Goal: Task Accomplishment & Management: Manage account settings

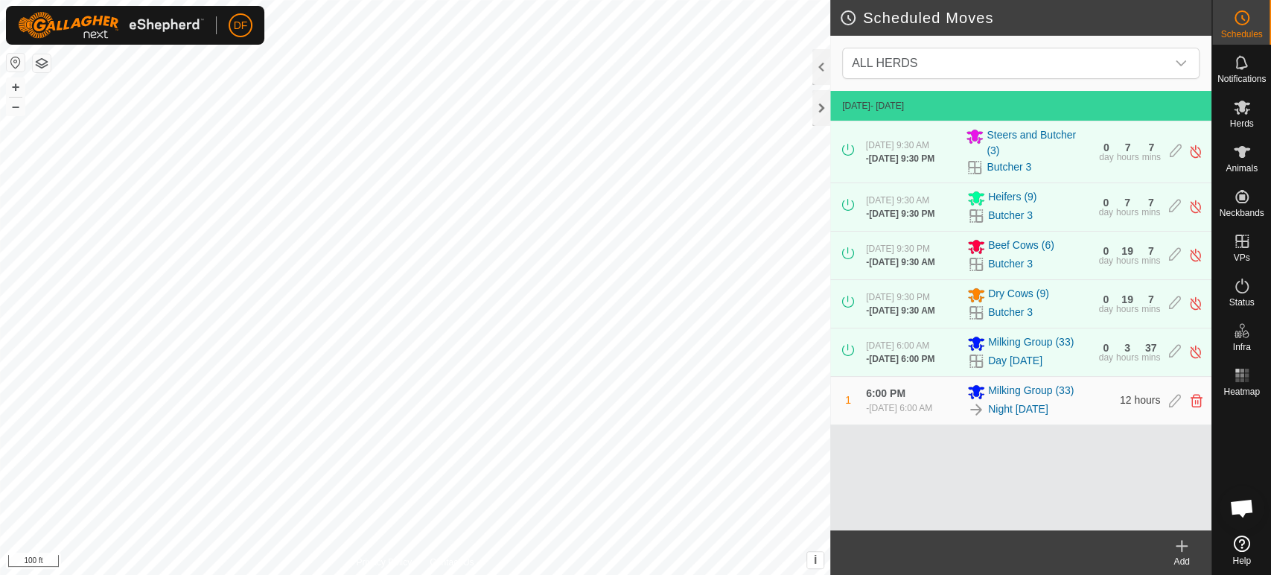
scroll to position [7801, 0]
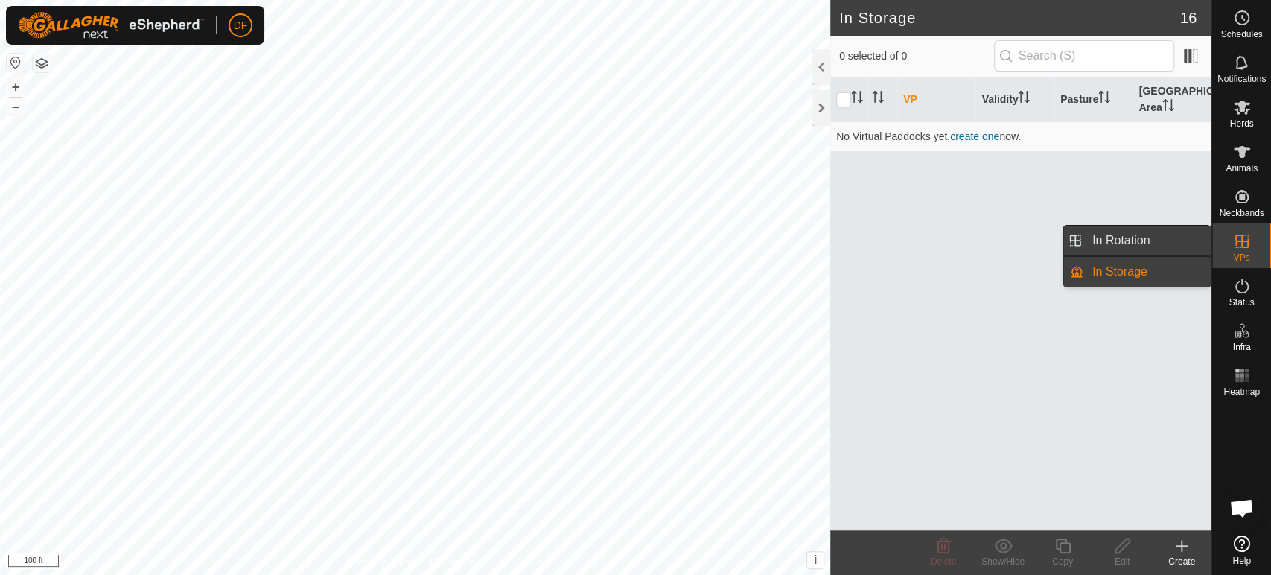
click at [1178, 242] on link "In Rotation" at bounding box center [1146, 241] width 127 height 30
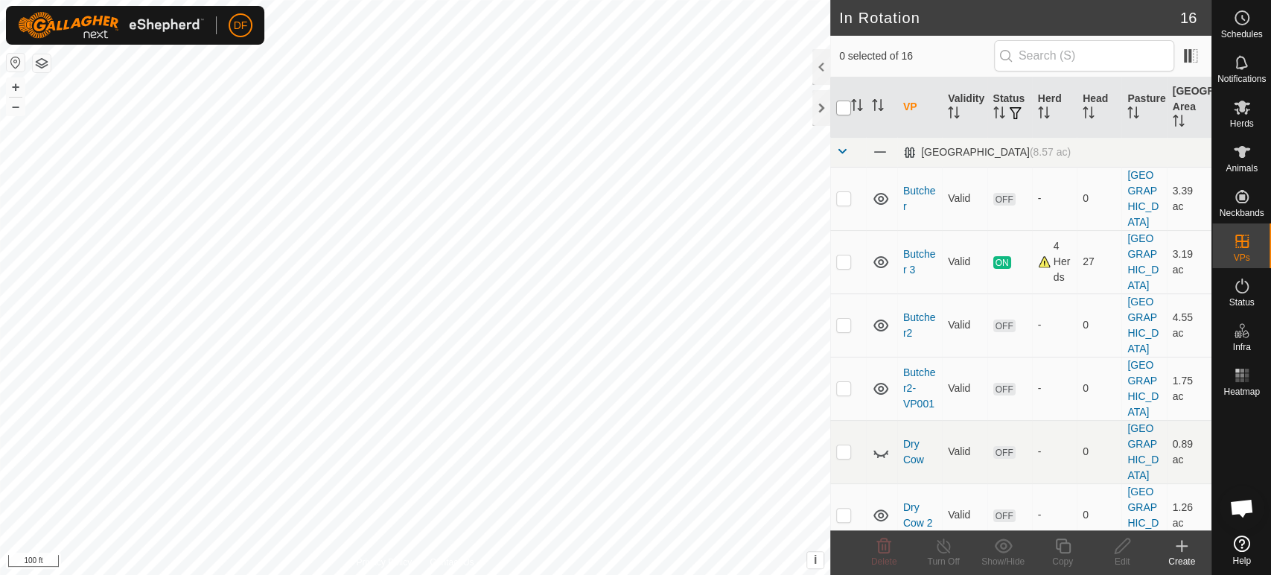
click at [844, 111] on input "checkbox" at bounding box center [843, 108] width 15 height 15
checkbox input "true"
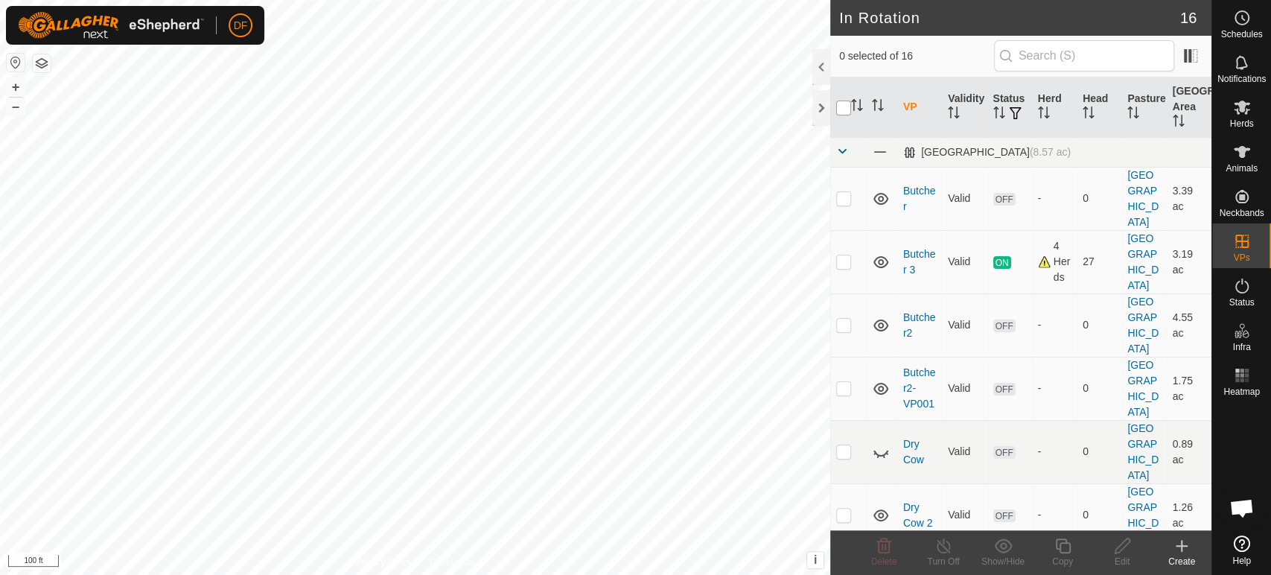
checkbox input "true"
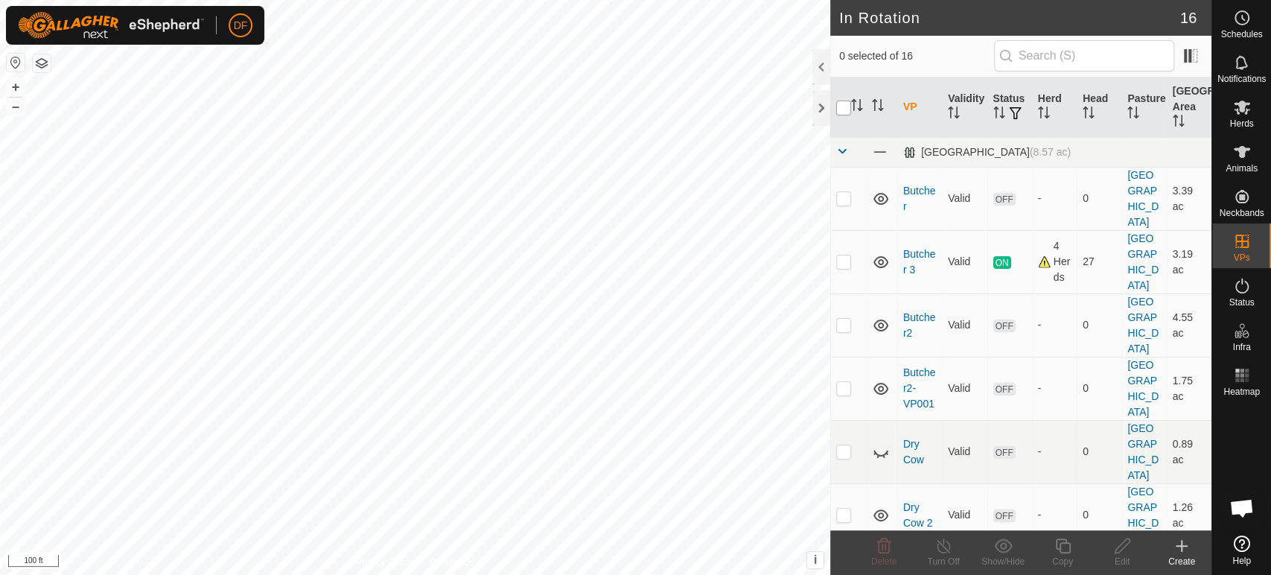
checkbox input "true"
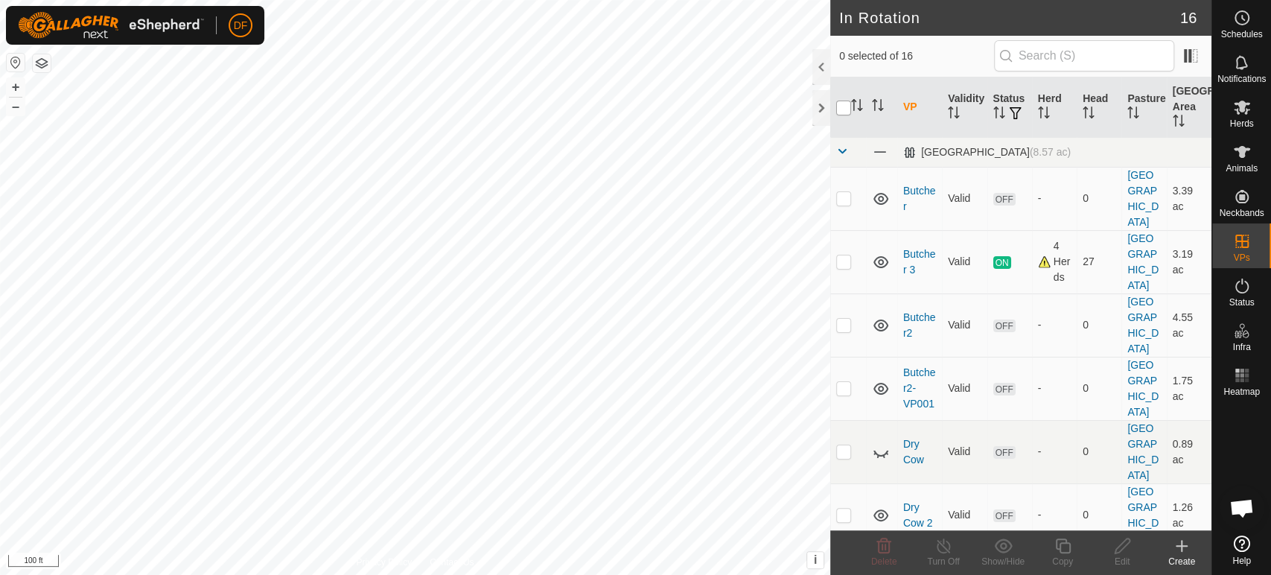
checkbox input "true"
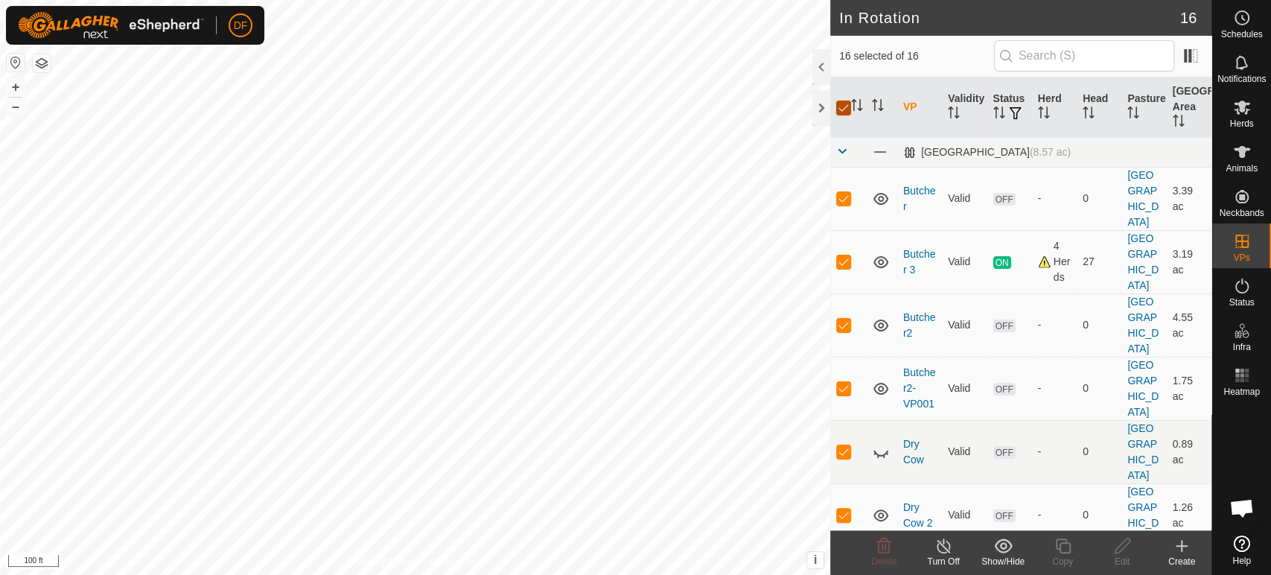
click at [844, 111] on input "checkbox" at bounding box center [843, 108] width 15 height 15
checkbox input "false"
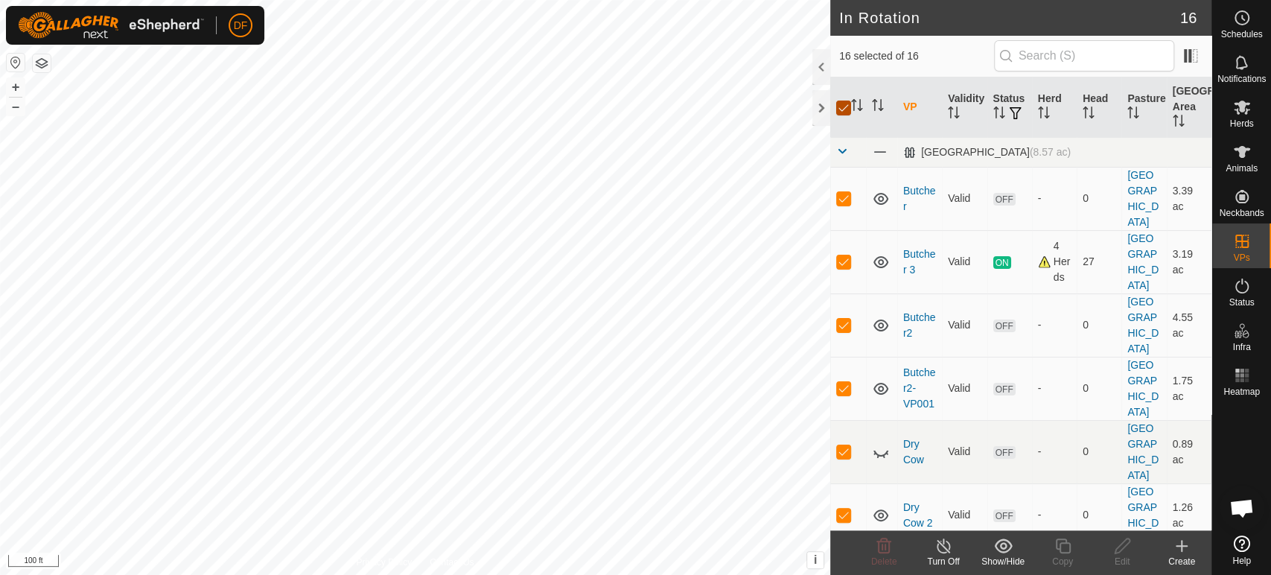
checkbox input "false"
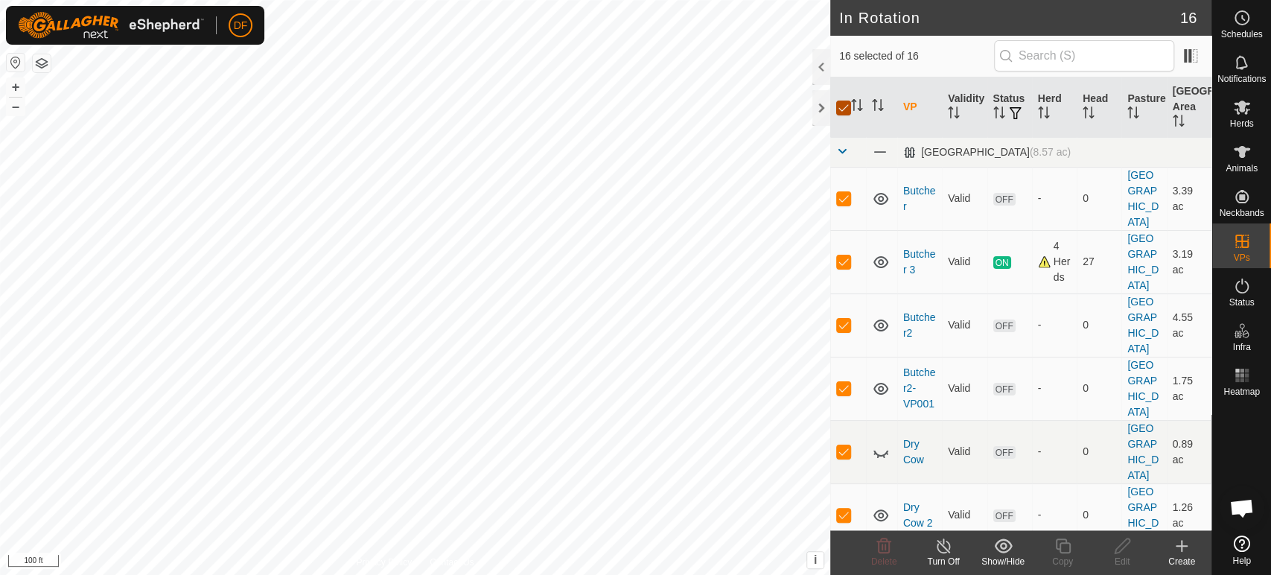
checkbox input "false"
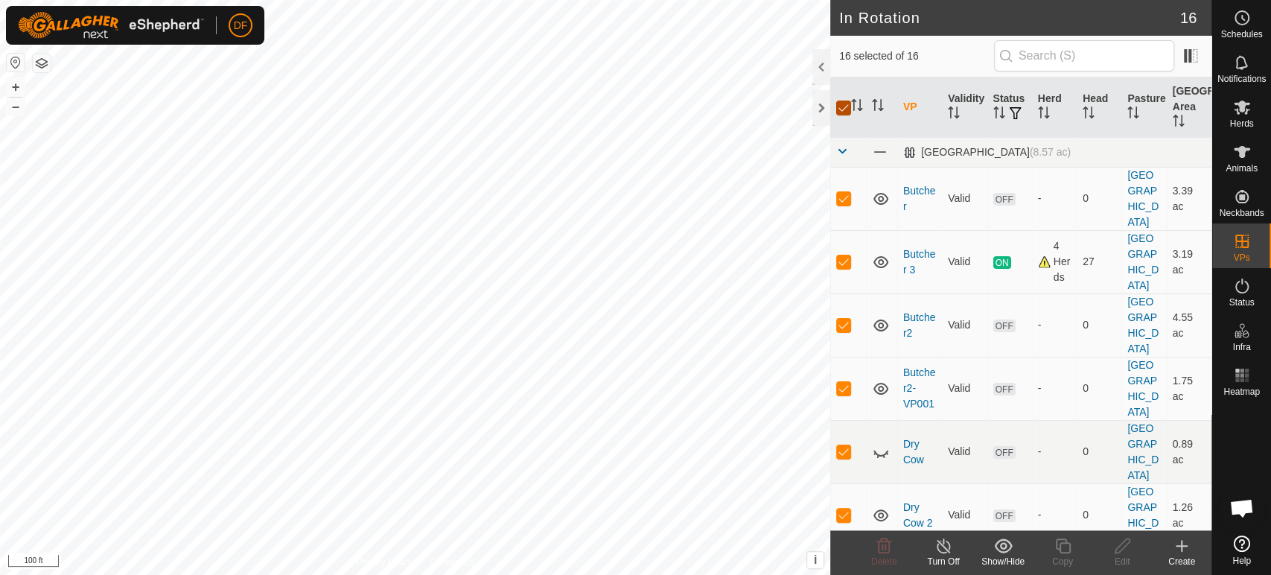
checkbox input "false"
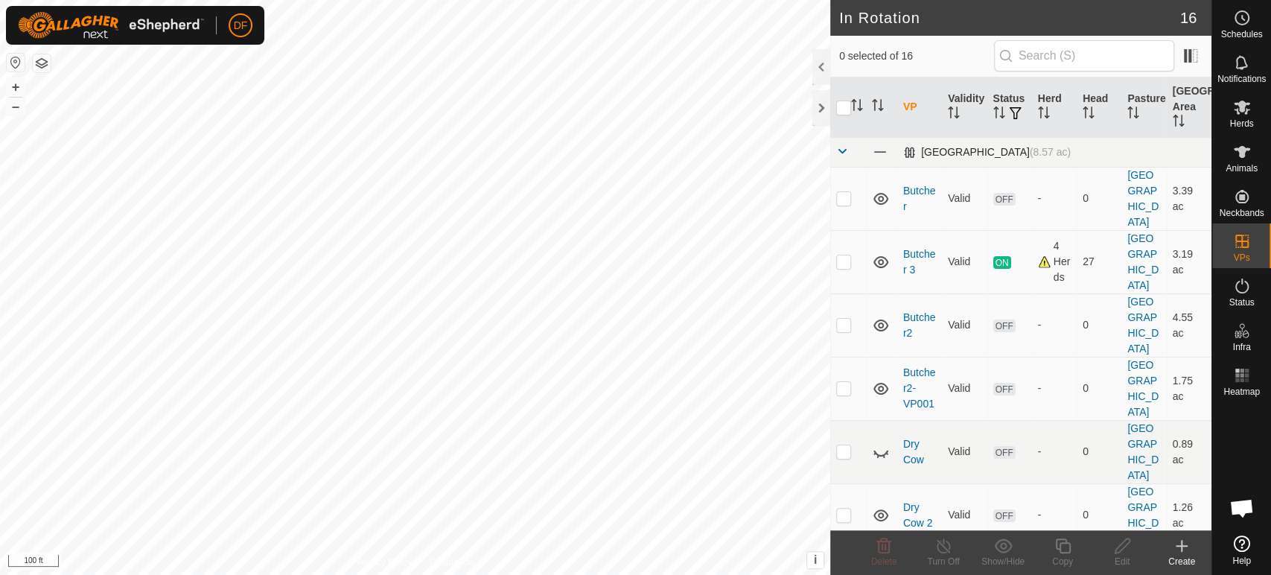
click at [841, 147] on span at bounding box center [842, 151] width 12 height 12
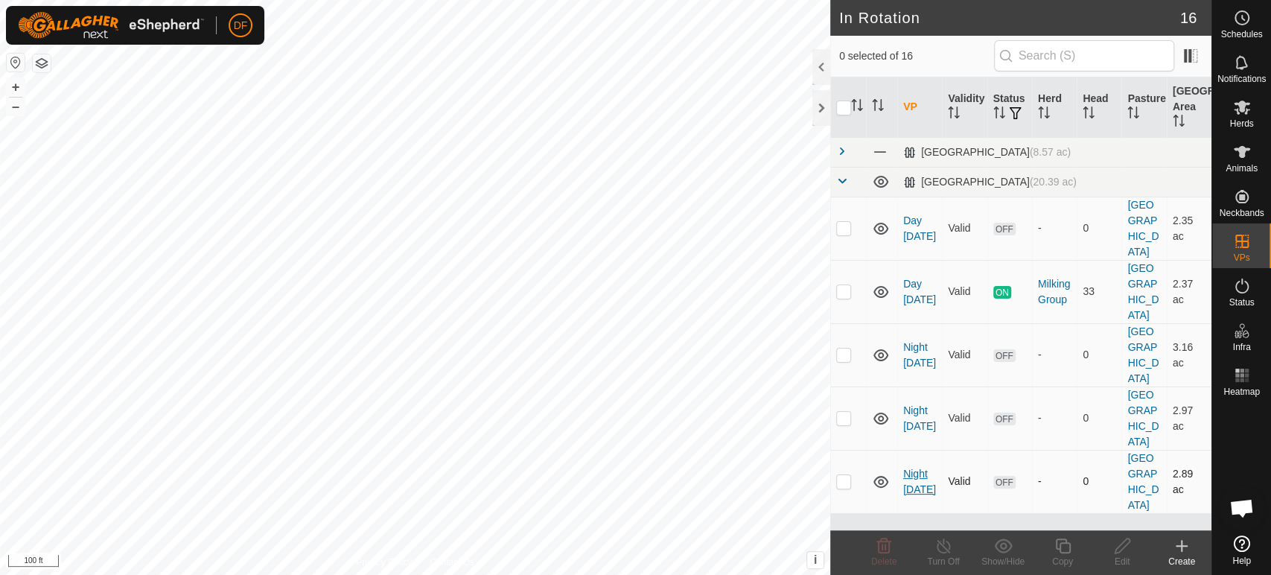
click at [909, 468] on link "Night [DATE]" at bounding box center [919, 482] width 33 height 28
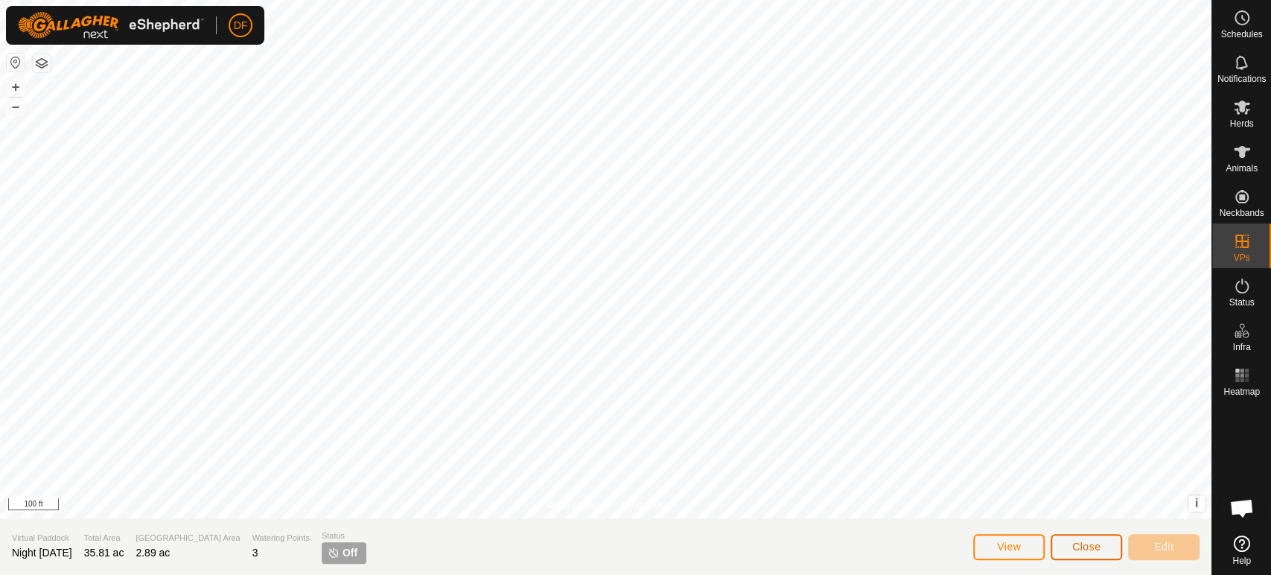
click at [1078, 546] on span "Close" at bounding box center [1086, 547] width 28 height 12
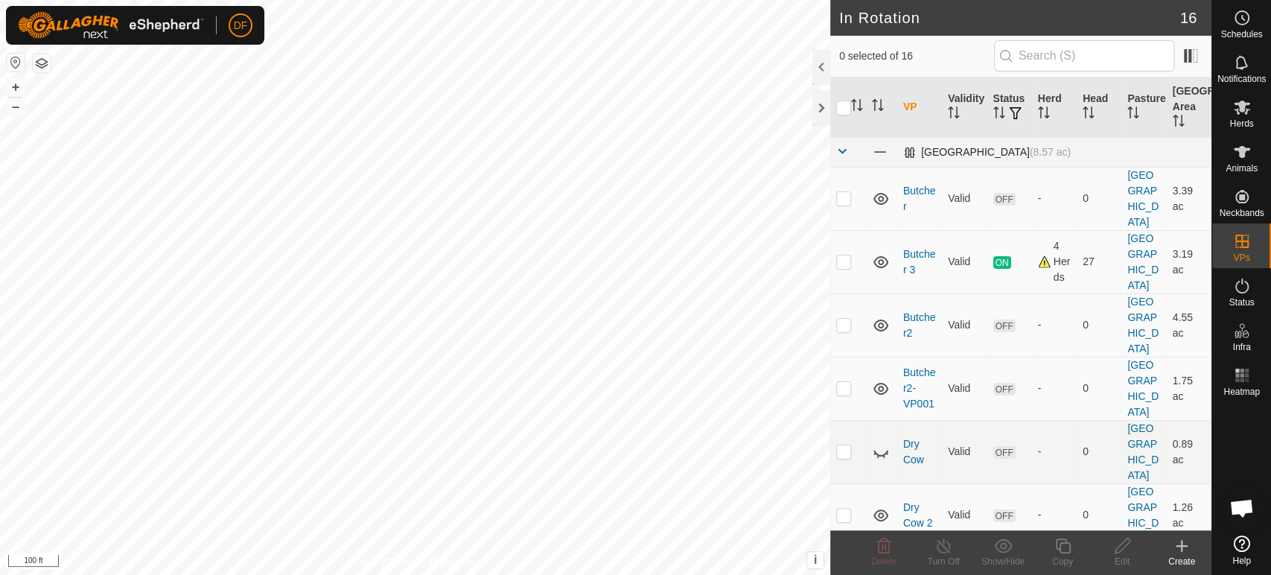
click at [841, 148] on span at bounding box center [842, 151] width 12 height 12
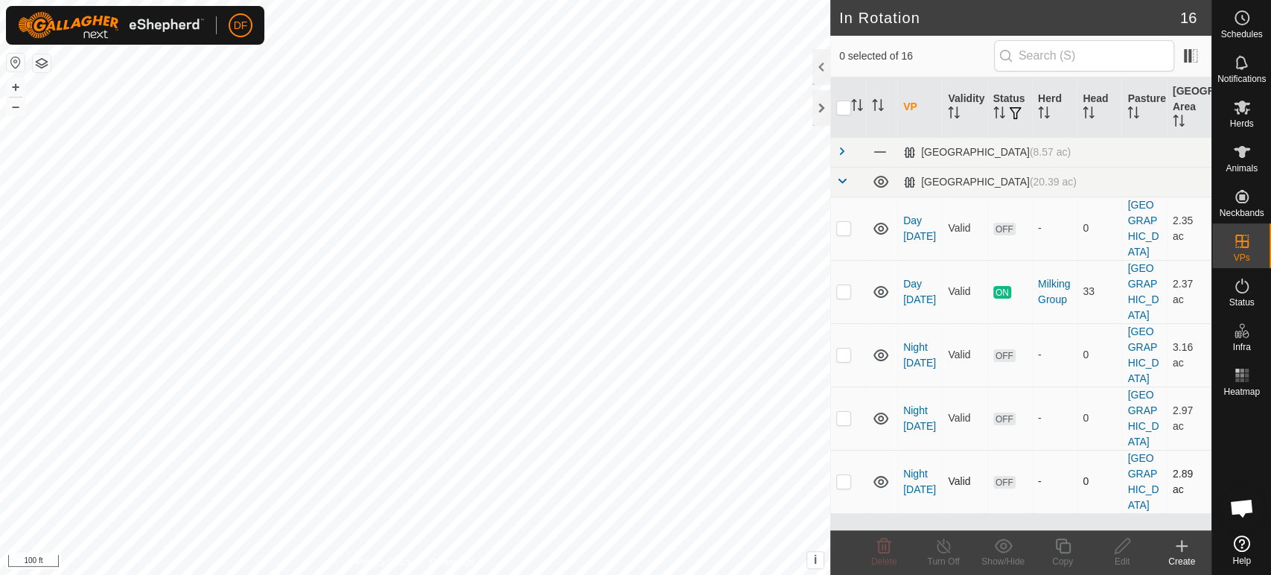
click at [846, 475] on p-checkbox at bounding box center [843, 481] width 15 height 12
checkbox input "true"
click at [1062, 550] on icon at bounding box center [1063, 546] width 19 height 18
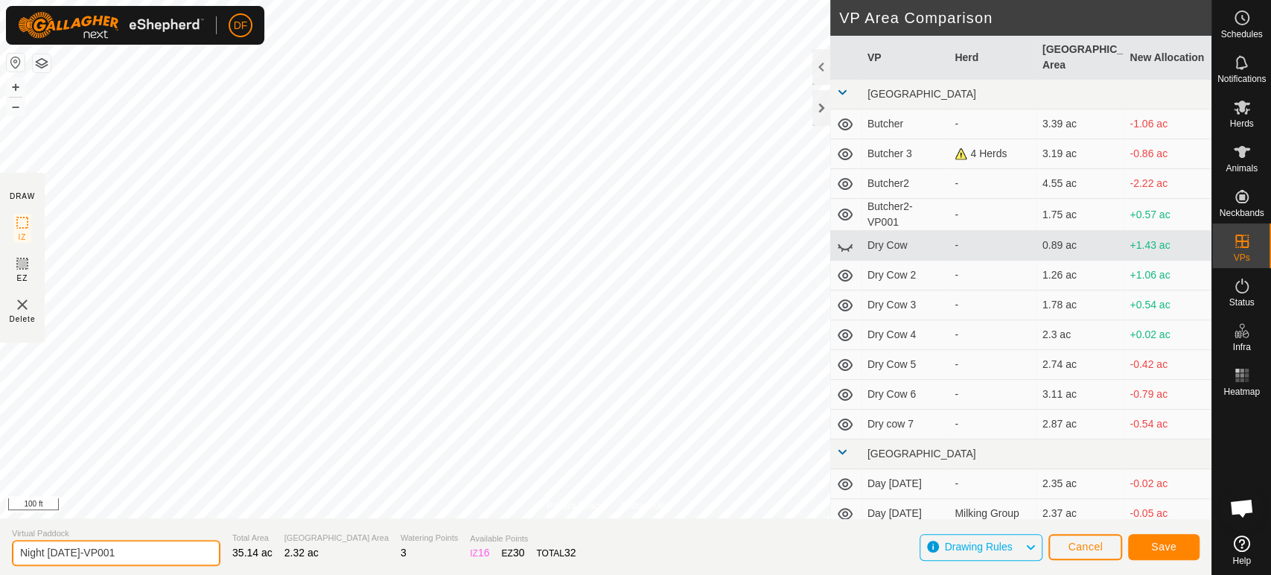
click at [45, 555] on input "Night Sept 17-VP001" at bounding box center [116, 553] width 208 height 26
click at [113, 557] on input "Day Sept 17-VP001" at bounding box center [116, 553] width 208 height 26
type input "Day Sept 18"
click at [1182, 551] on button "Save" at bounding box center [1163, 547] width 71 height 26
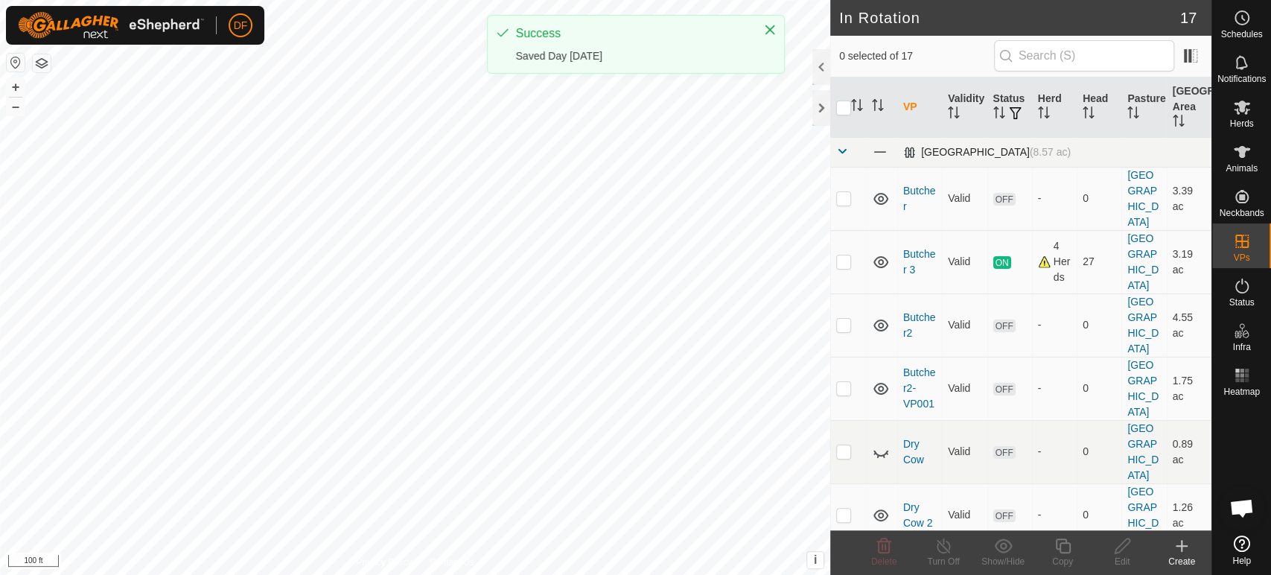
click at [845, 153] on span at bounding box center [842, 151] width 12 height 12
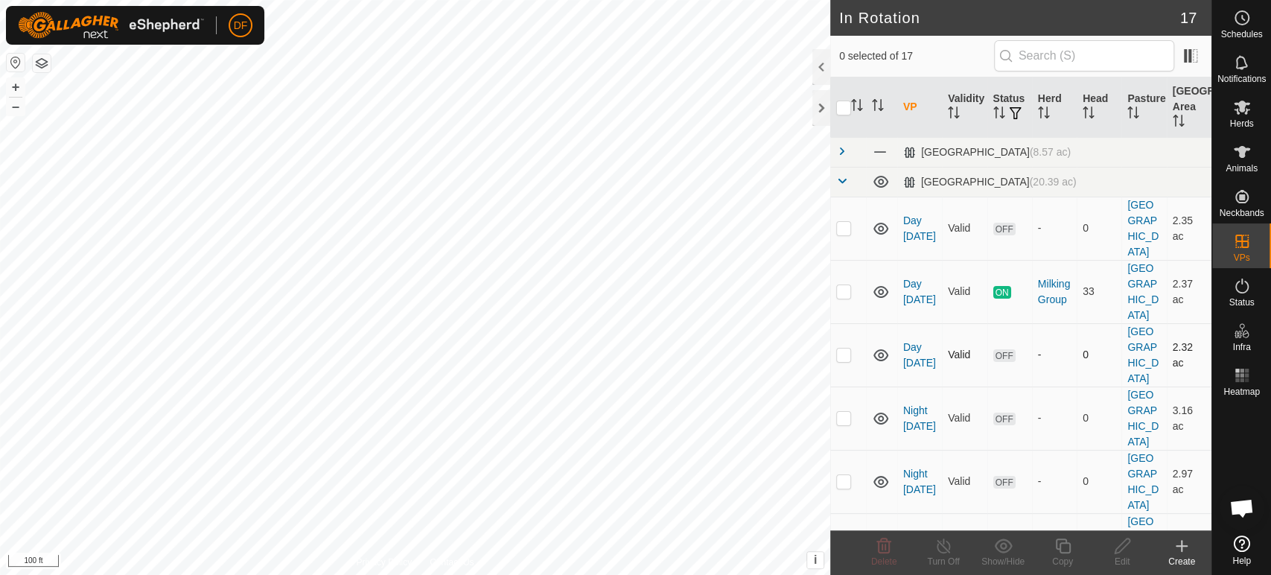
click at [844, 324] on td at bounding box center [848, 354] width 36 height 63
checkbox input "true"
click at [1052, 554] on copy-svg-icon at bounding box center [1063, 546] width 60 height 18
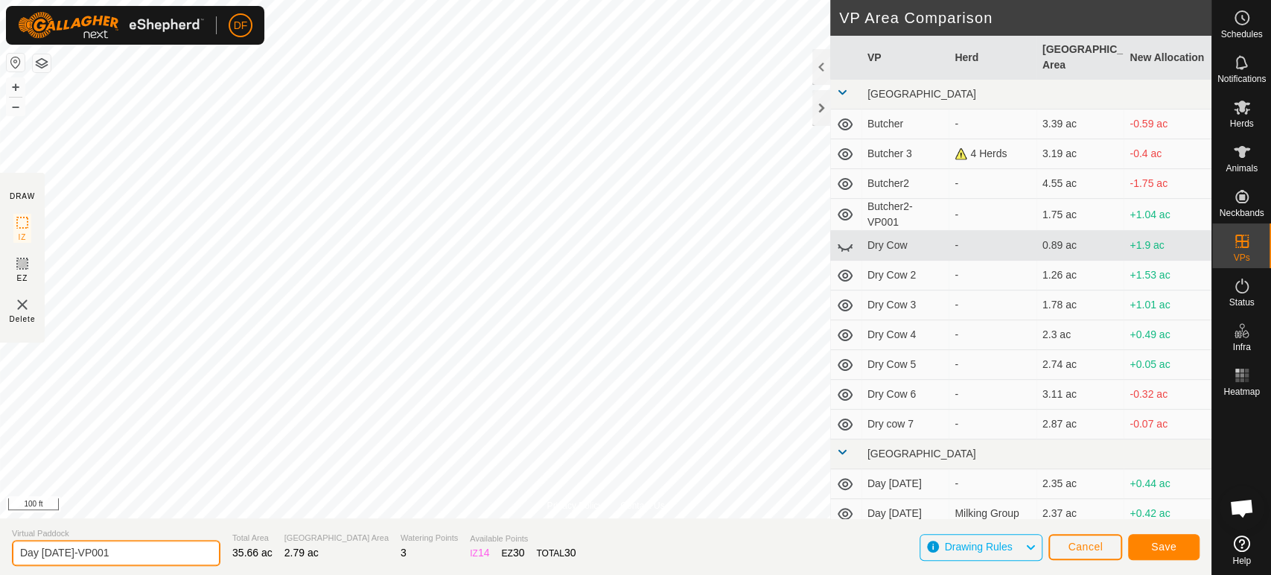
click at [38, 558] on input "Day Sept 18-VP001" at bounding box center [116, 553] width 208 height 26
click at [133, 557] on input "Night Sept 18-VP001" at bounding box center [116, 553] width 208 height 26
type input "Night Sept 18"
click at [1179, 547] on button "Save" at bounding box center [1163, 547] width 71 height 26
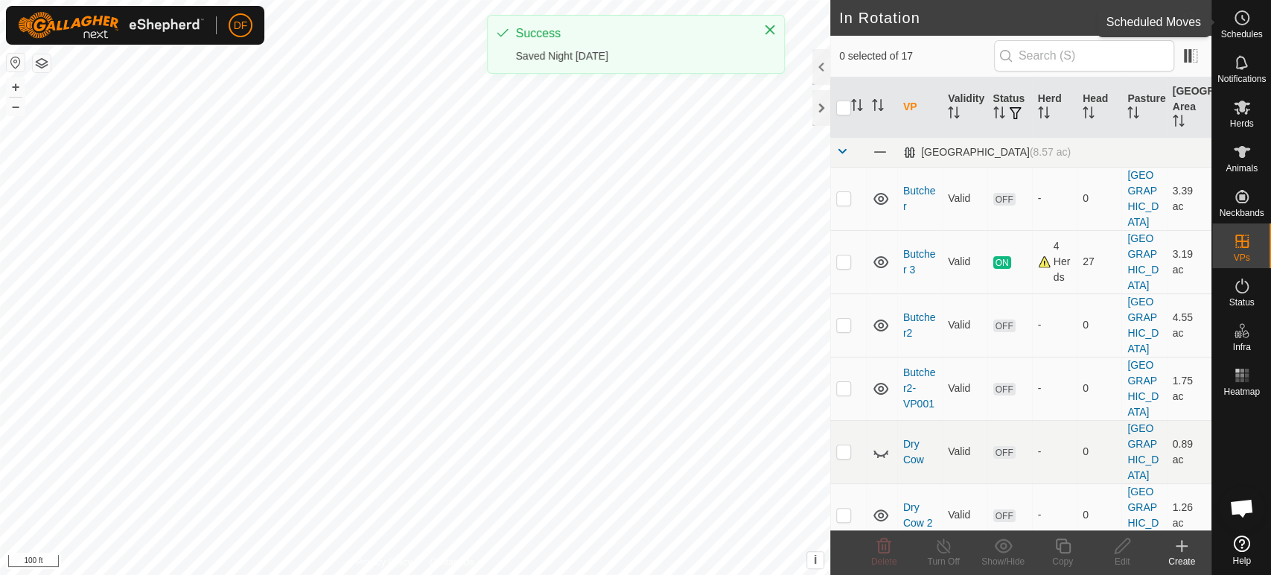
click at [1244, 38] on span "Schedules" at bounding box center [1241, 34] width 42 height 9
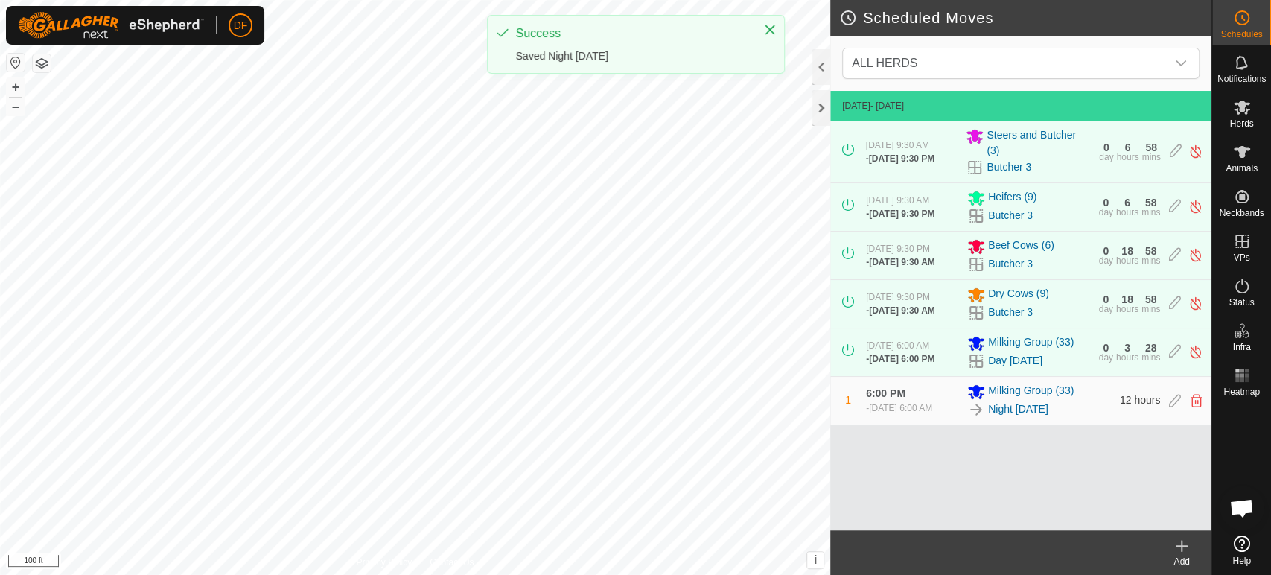
click at [1180, 551] on icon at bounding box center [1182, 546] width 18 height 18
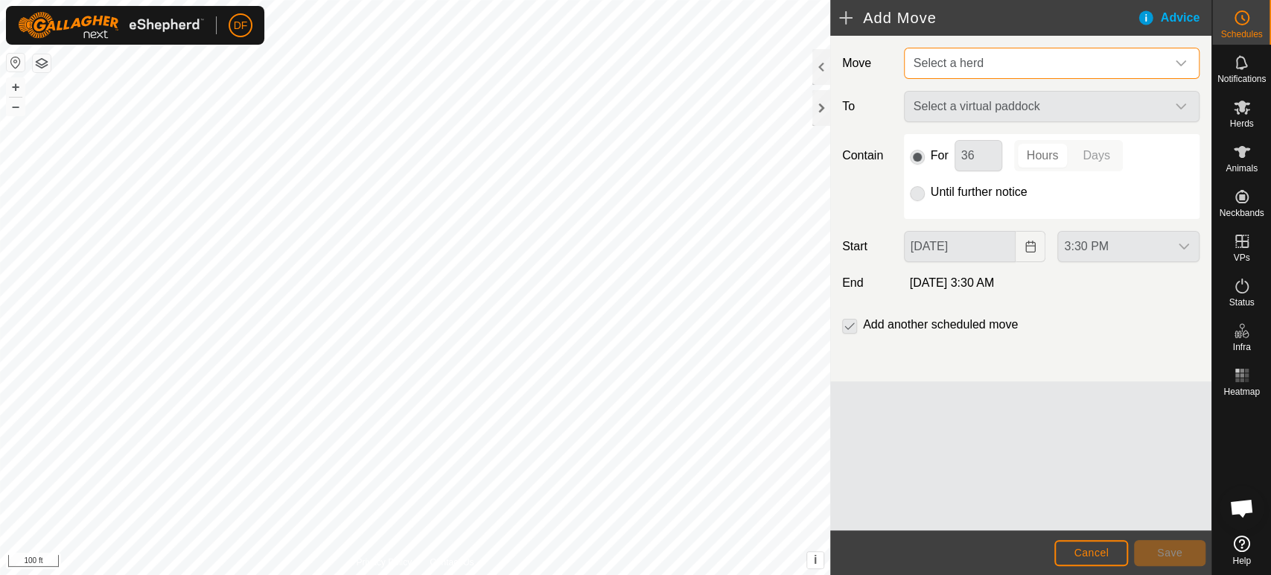
click at [953, 69] on span "Select a herd" at bounding box center [949, 63] width 70 height 13
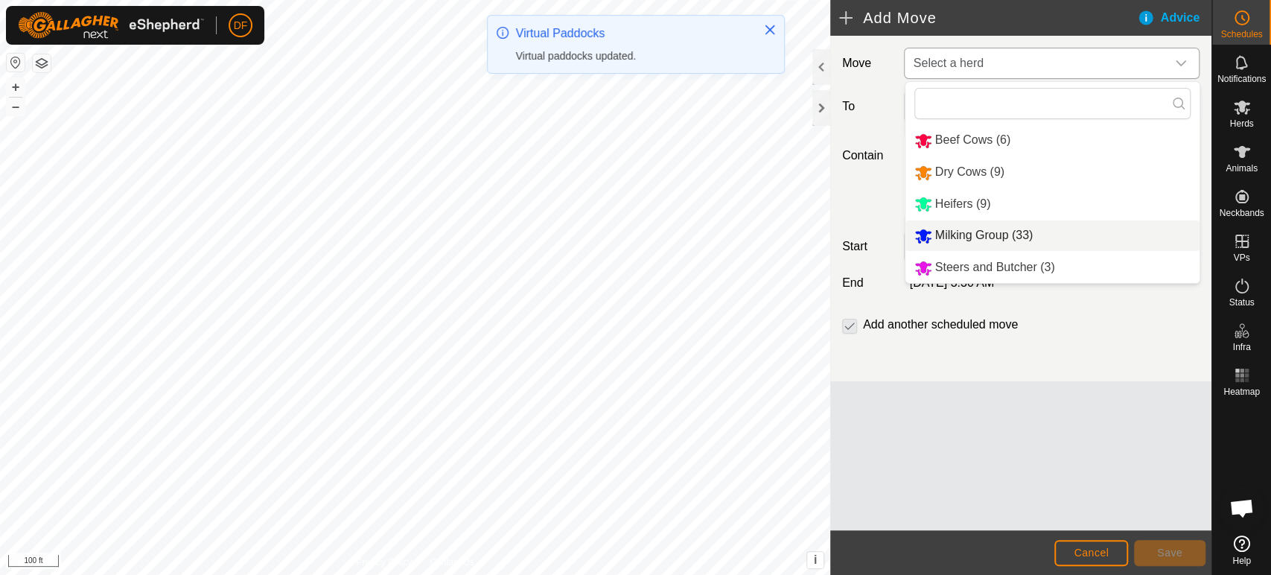
click at [951, 232] on li "Milking Group (33)" at bounding box center [1052, 235] width 294 height 31
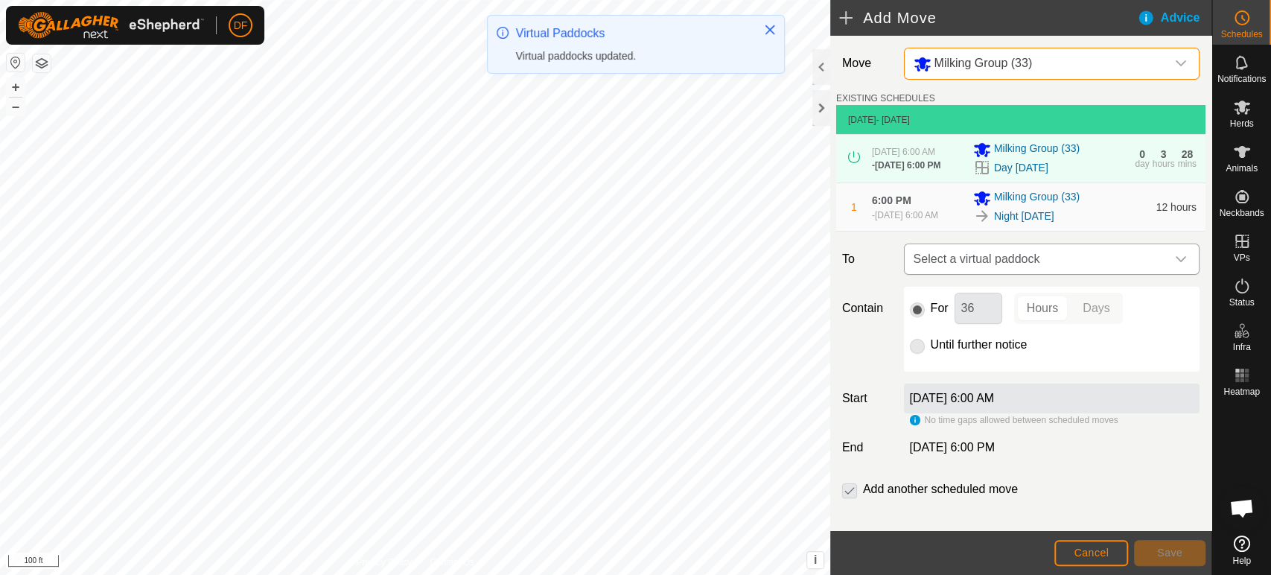
click at [1000, 274] on span "Select a virtual paddock" at bounding box center [1037, 259] width 258 height 30
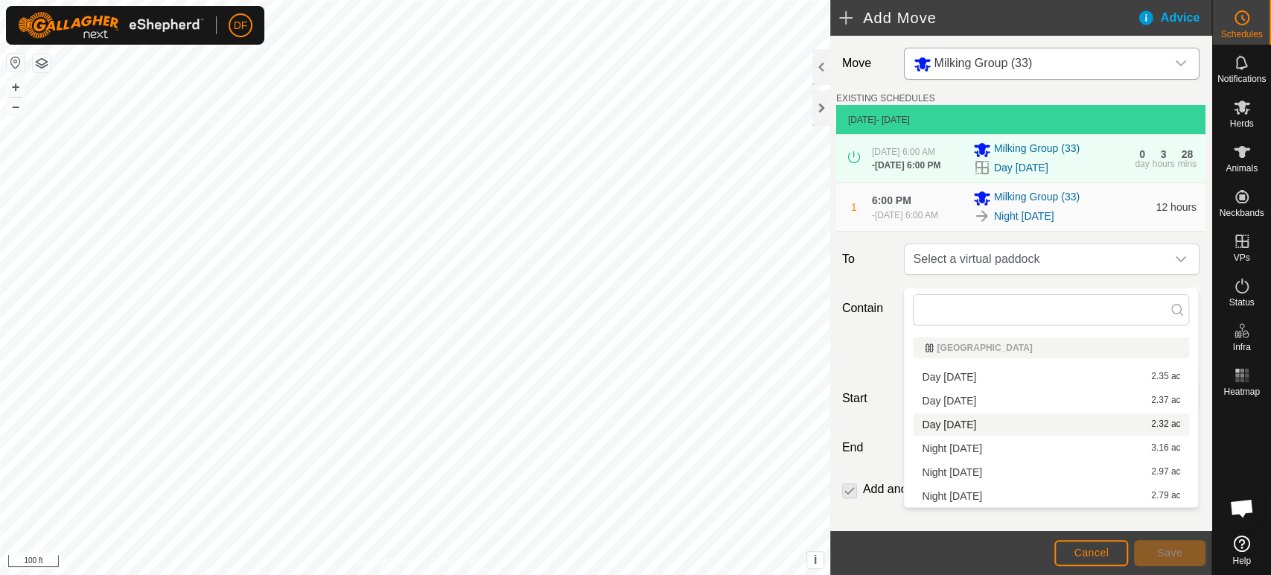
click at [967, 429] on li "Day Sept 18 2.32 ac" at bounding box center [1051, 424] width 276 height 22
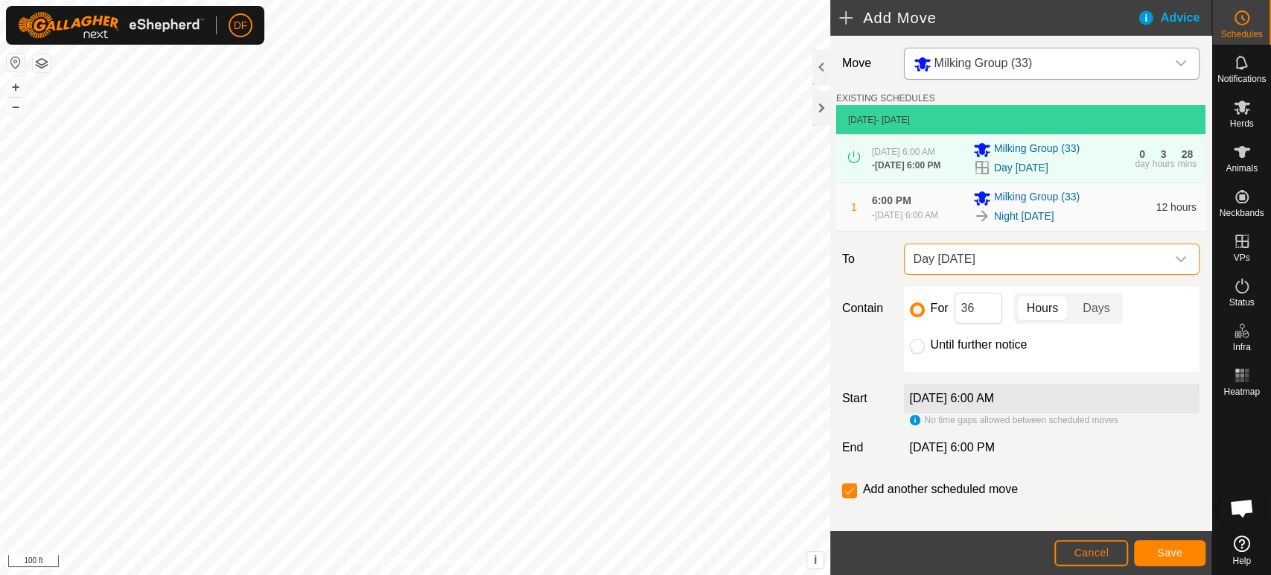
click at [955, 274] on span "Day Sept 18" at bounding box center [1037, 259] width 258 height 30
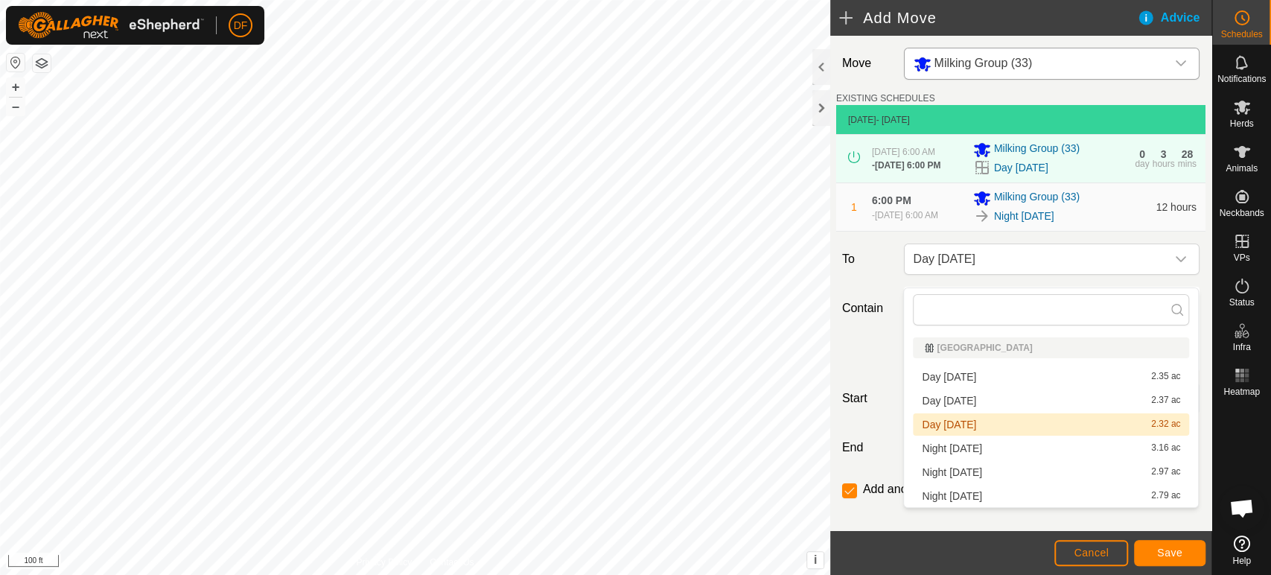
click at [955, 429] on li "Day Sept 18 2.32 ac" at bounding box center [1051, 424] width 276 height 22
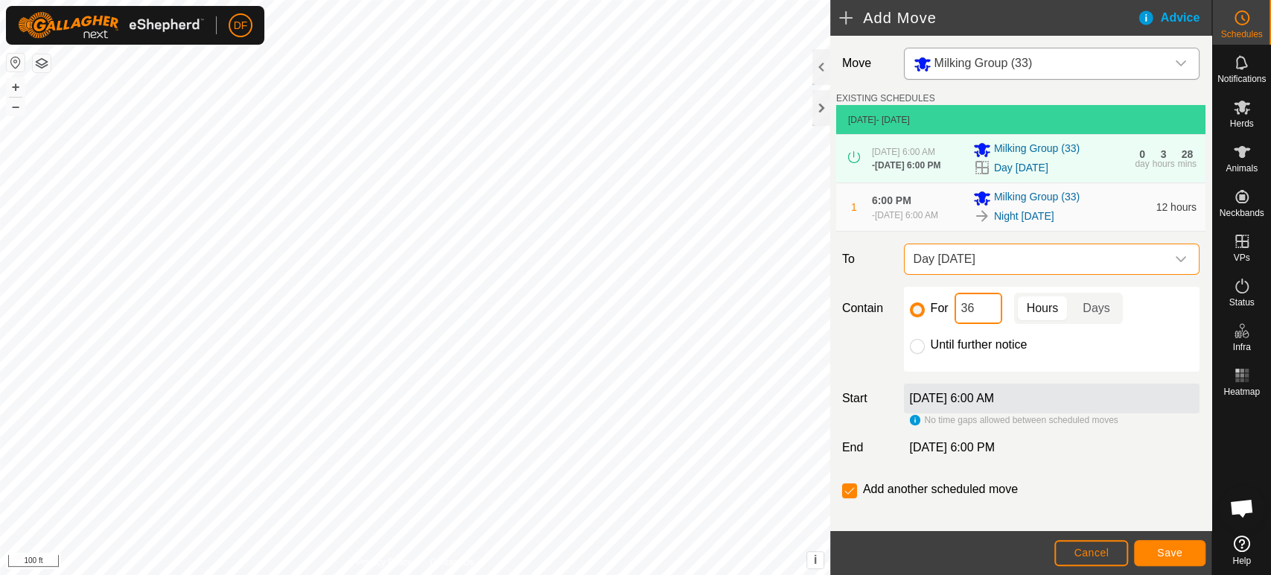
click at [978, 324] on input "36" at bounding box center [979, 308] width 48 height 31
type input "3"
type input "12"
click at [1159, 549] on span "Save" at bounding box center [1169, 553] width 25 height 12
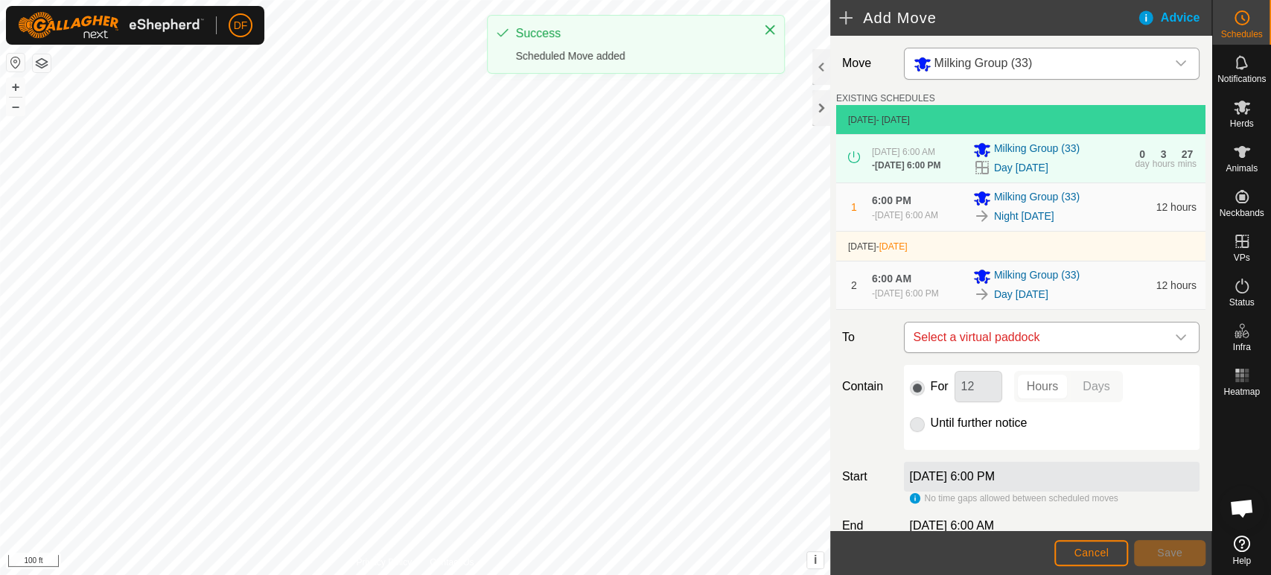
click at [1018, 351] on span "Select a virtual paddock" at bounding box center [1037, 337] width 258 height 30
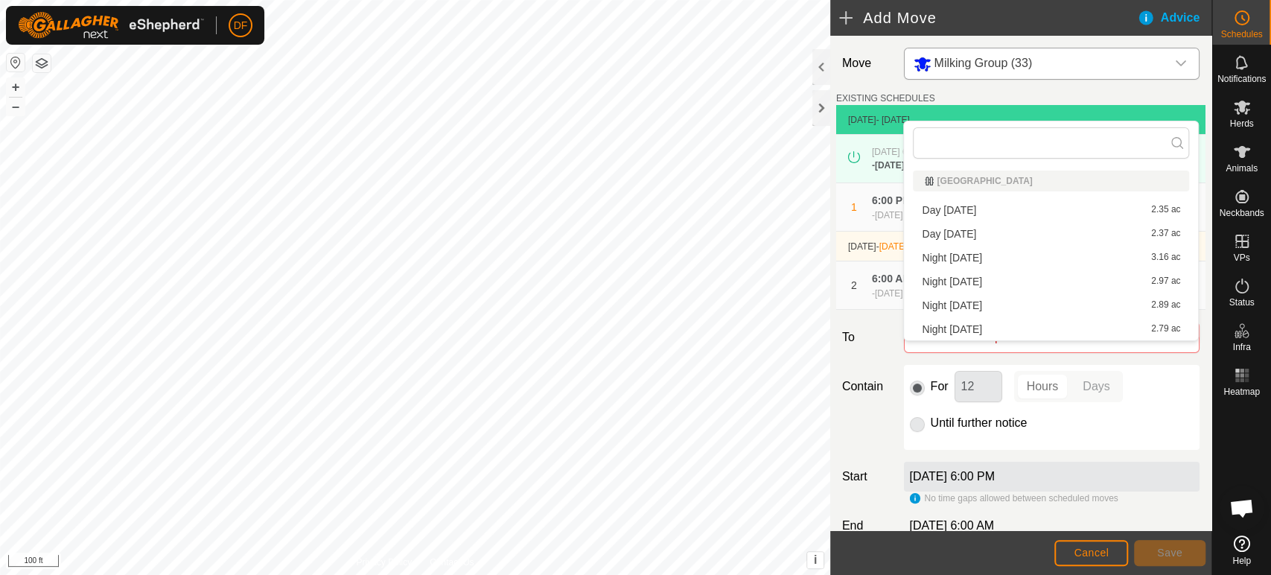
click at [995, 333] on div "Night Sept 18 2.79 ac" at bounding box center [1051, 329] width 258 height 10
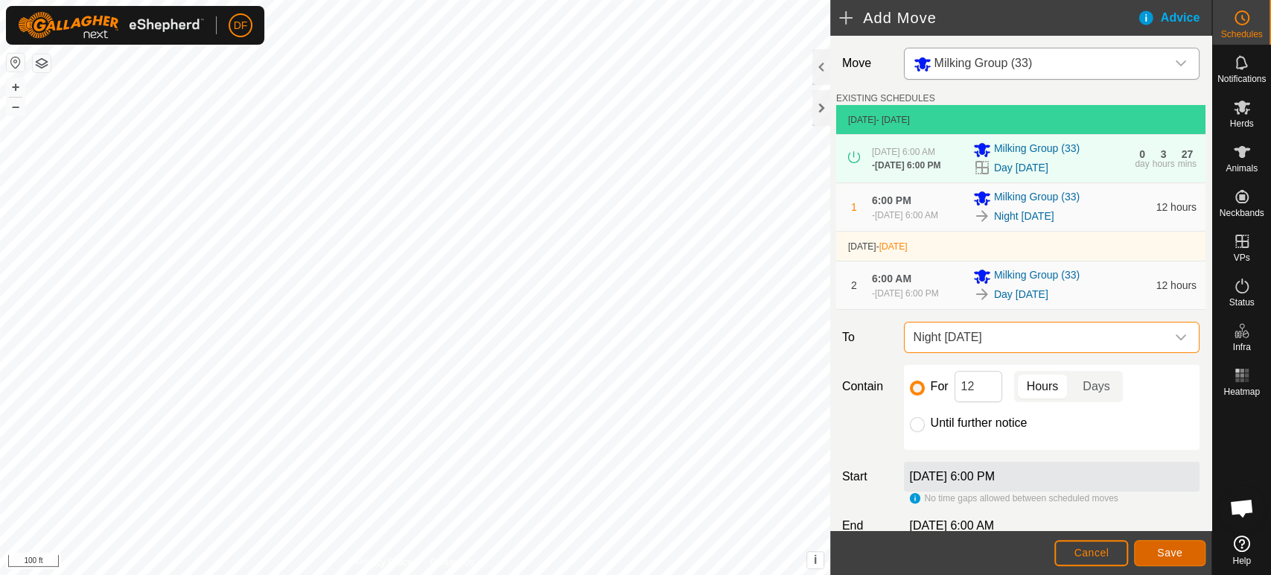
click at [1164, 551] on span "Save" at bounding box center [1169, 553] width 25 height 12
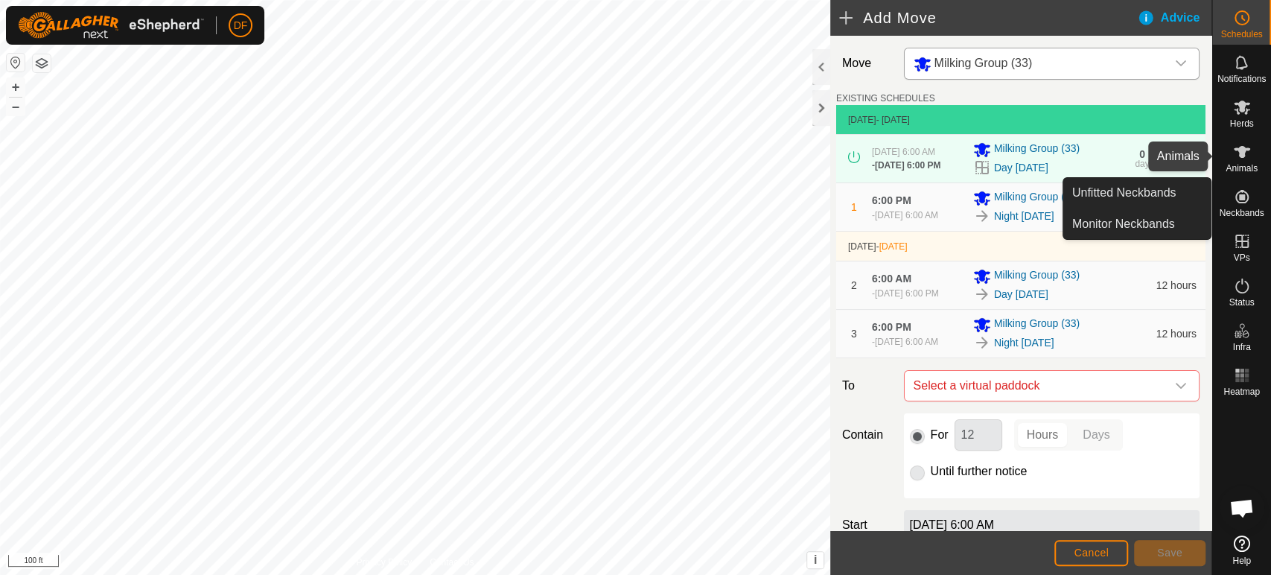
click at [1252, 167] on span "Animals" at bounding box center [1242, 168] width 32 height 9
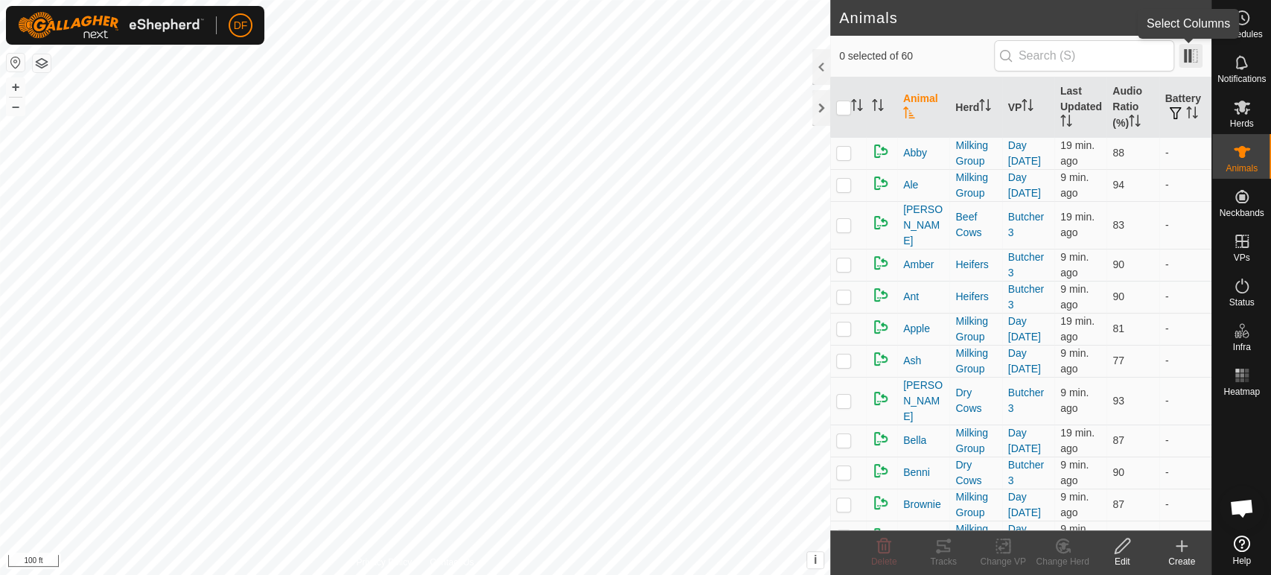
click at [1190, 63] on span at bounding box center [1191, 56] width 24 height 24
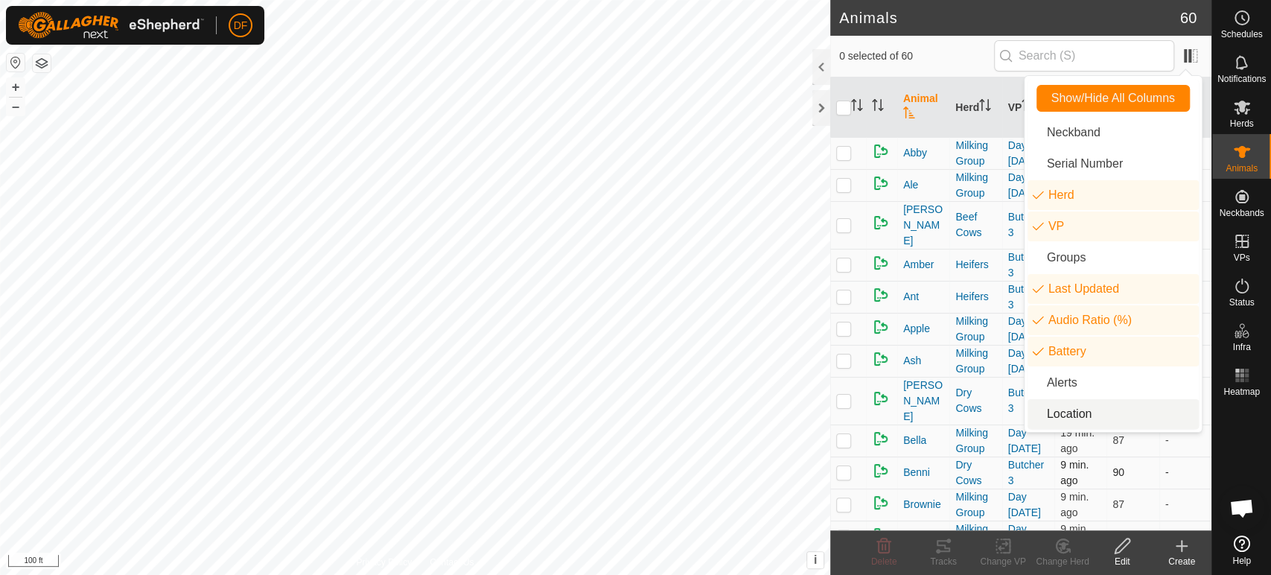
click at [1185, 456] on td "-" at bounding box center [1185, 472] width 52 height 32
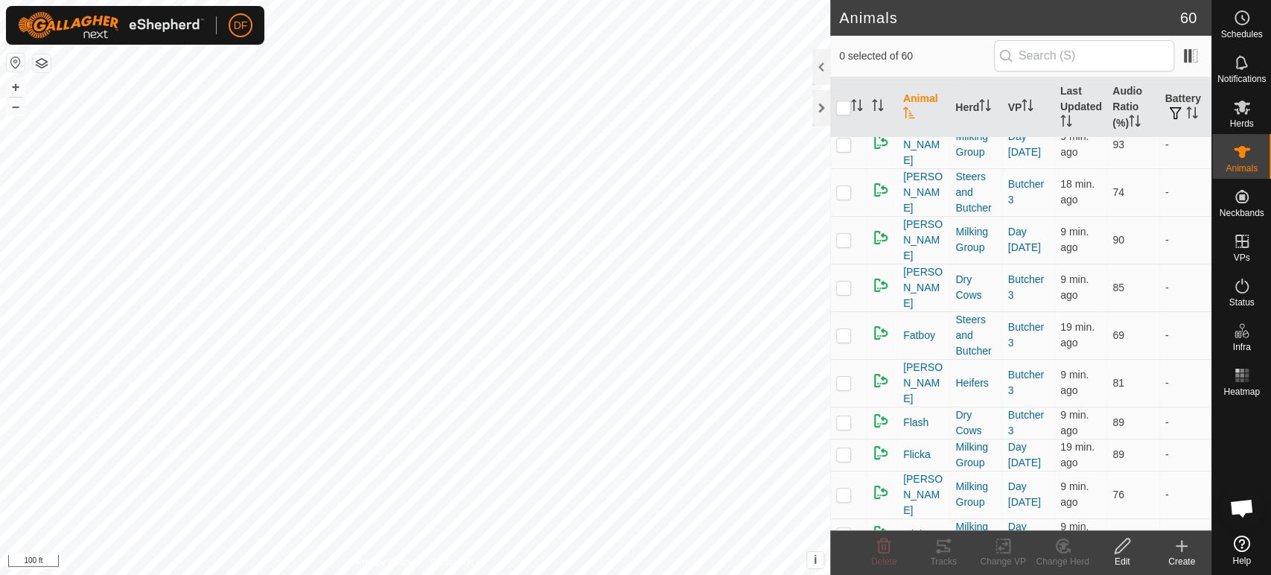
scroll to position [769, 0]
click at [843, 485] on p-checkbox at bounding box center [843, 491] width 15 height 12
checkbox input "true"
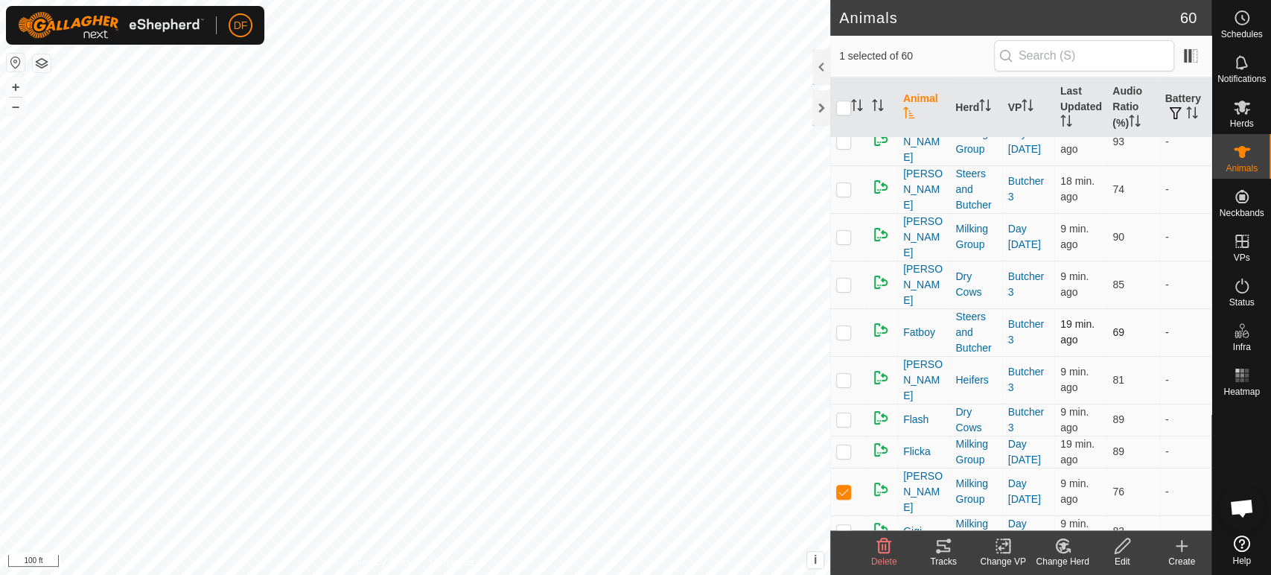
click at [844, 326] on p-checkbox at bounding box center [843, 332] width 15 height 12
checkbox input "true"
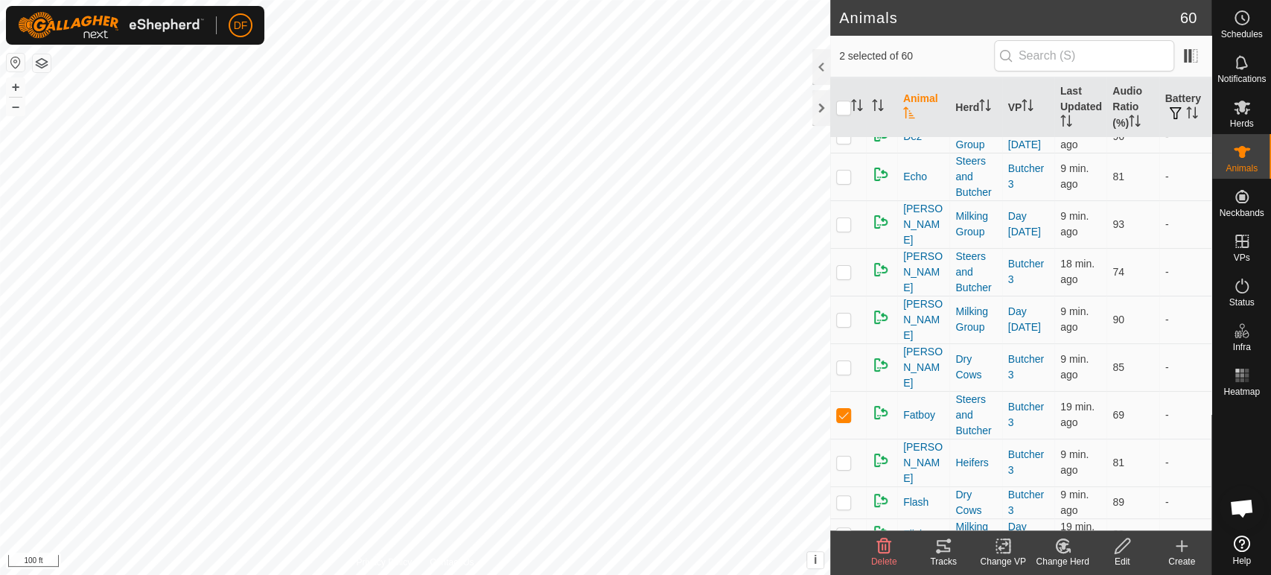
scroll to position [684, 0]
click at [846, 268] on p-checkbox at bounding box center [843, 274] width 15 height 12
checkbox input "true"
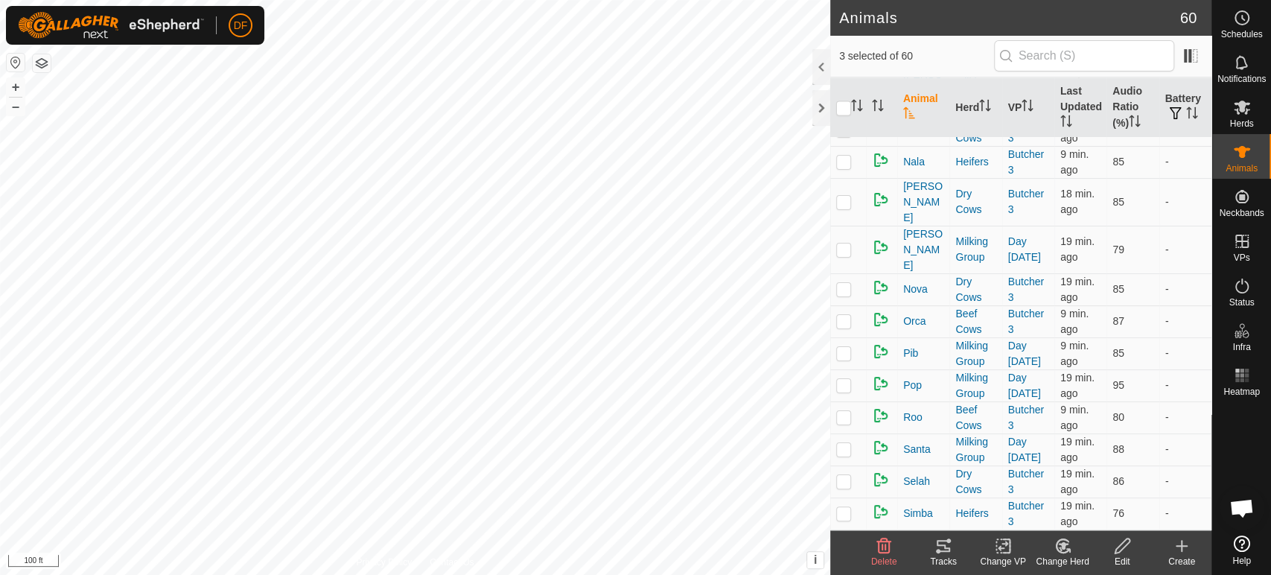
scroll to position [1563, 0]
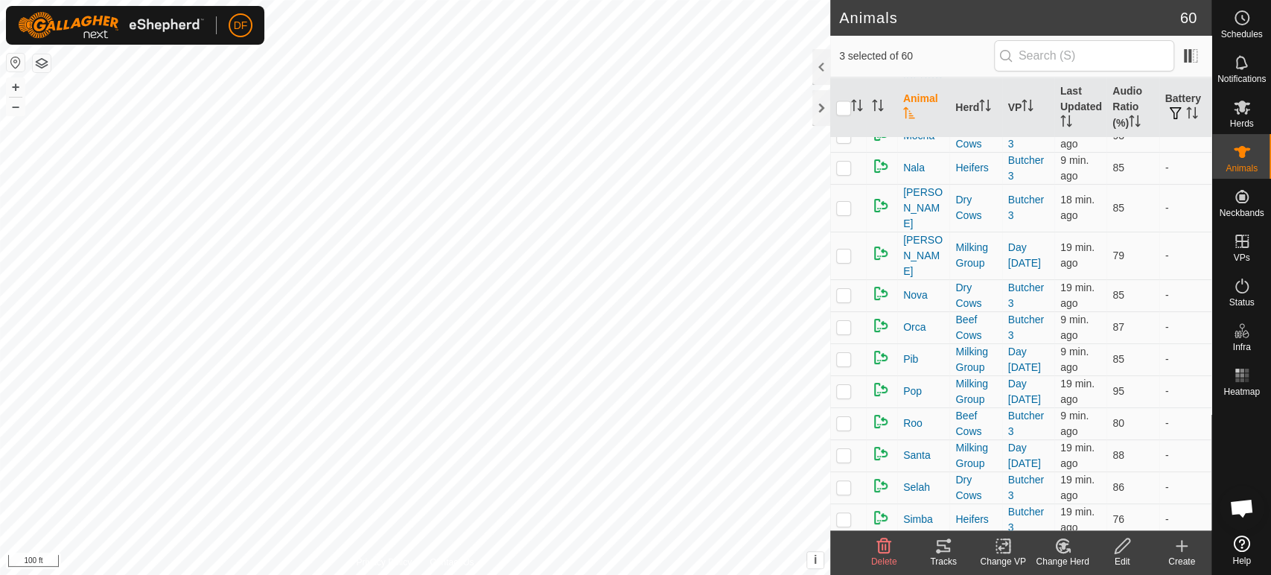
checkbox input "true"
click at [940, 549] on icon at bounding box center [943, 546] width 18 height 18
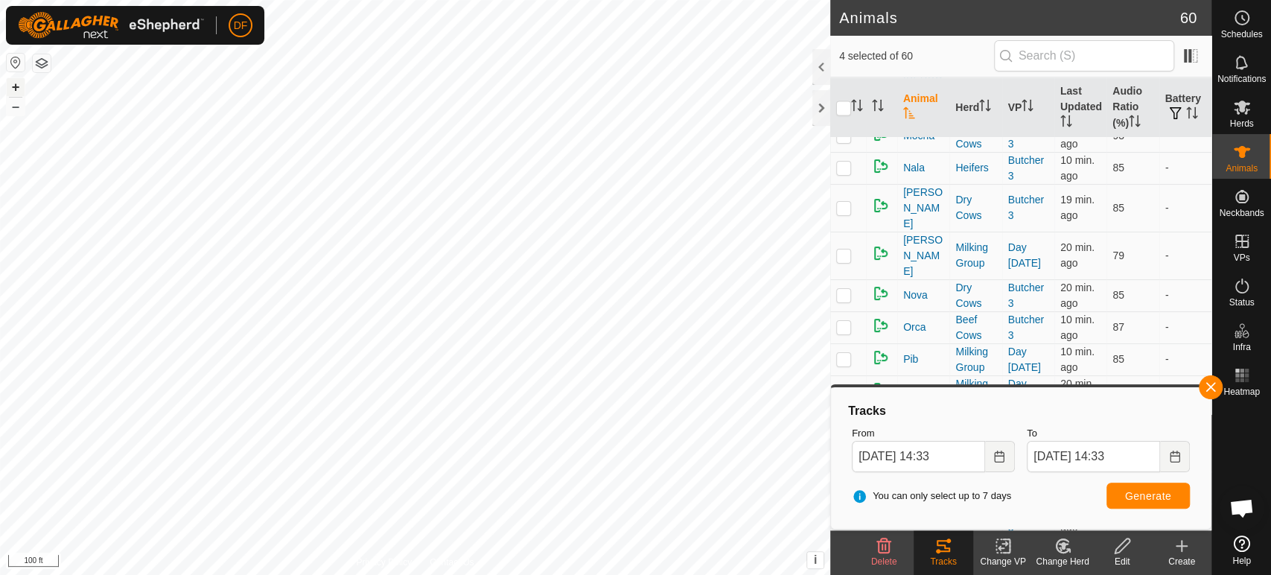
click at [15, 91] on button "+" at bounding box center [16, 87] width 18 height 18
click at [19, 114] on button "–" at bounding box center [16, 107] width 18 height 18
click at [16, 109] on button "–" at bounding box center [16, 107] width 18 height 18
click at [1211, 385] on button "button" at bounding box center [1211, 387] width 24 height 24
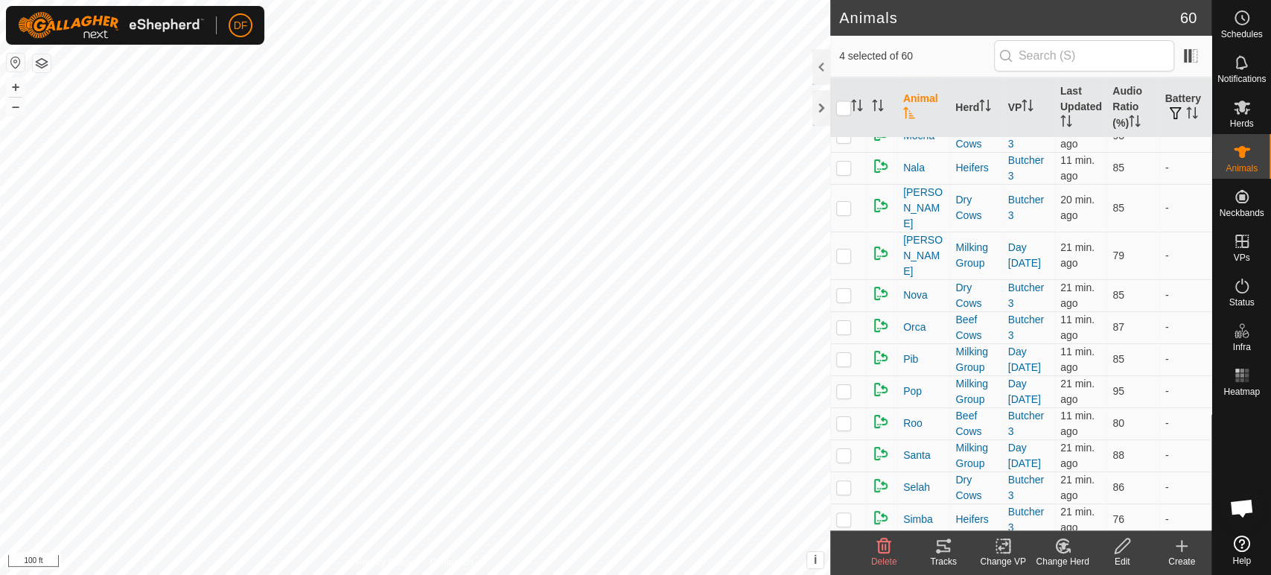
checkbox input "true"
checkbox input "false"
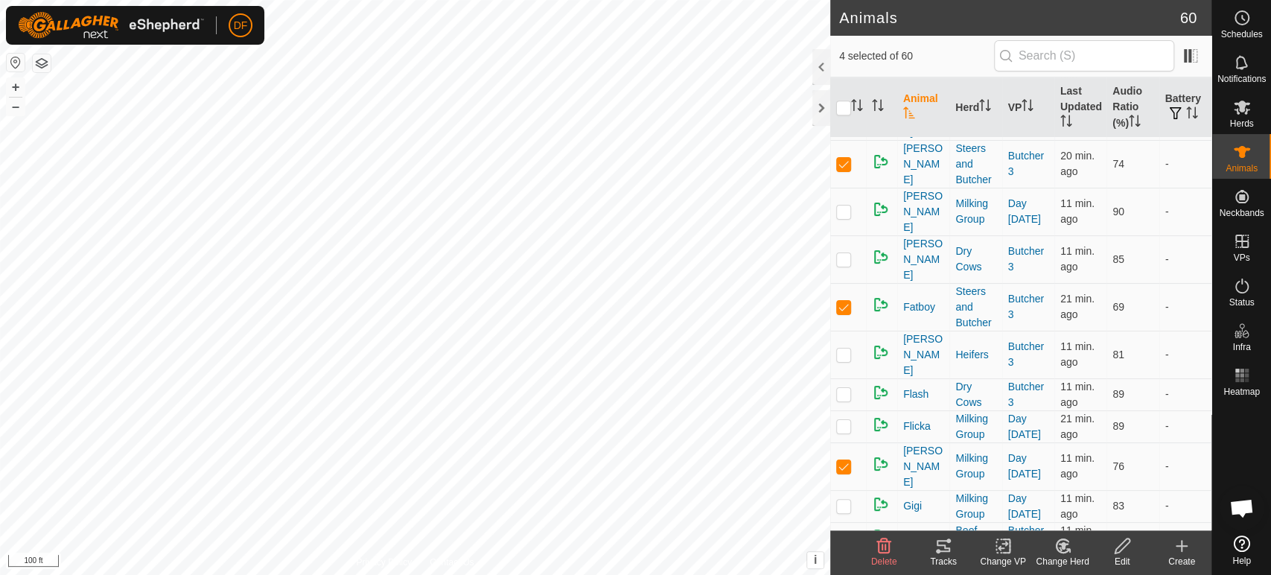
scroll to position [762, 0]
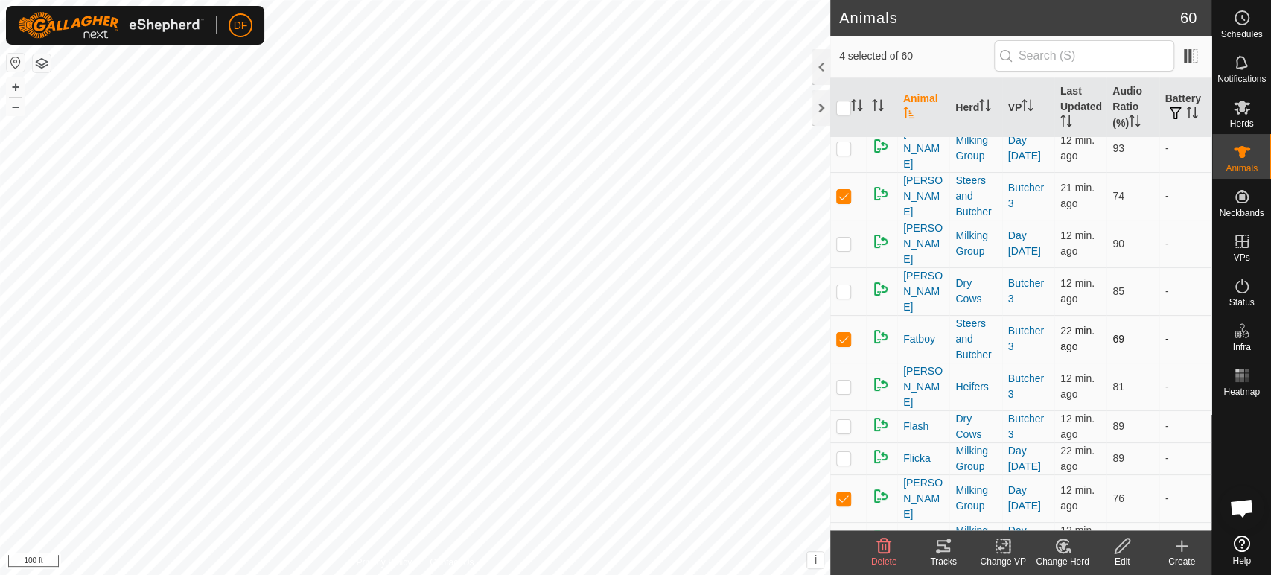
click at [843, 333] on p-checkbox at bounding box center [843, 339] width 15 height 12
checkbox input "false"
click at [847, 492] on p-checkbox at bounding box center [843, 498] width 15 height 12
checkbox input "false"
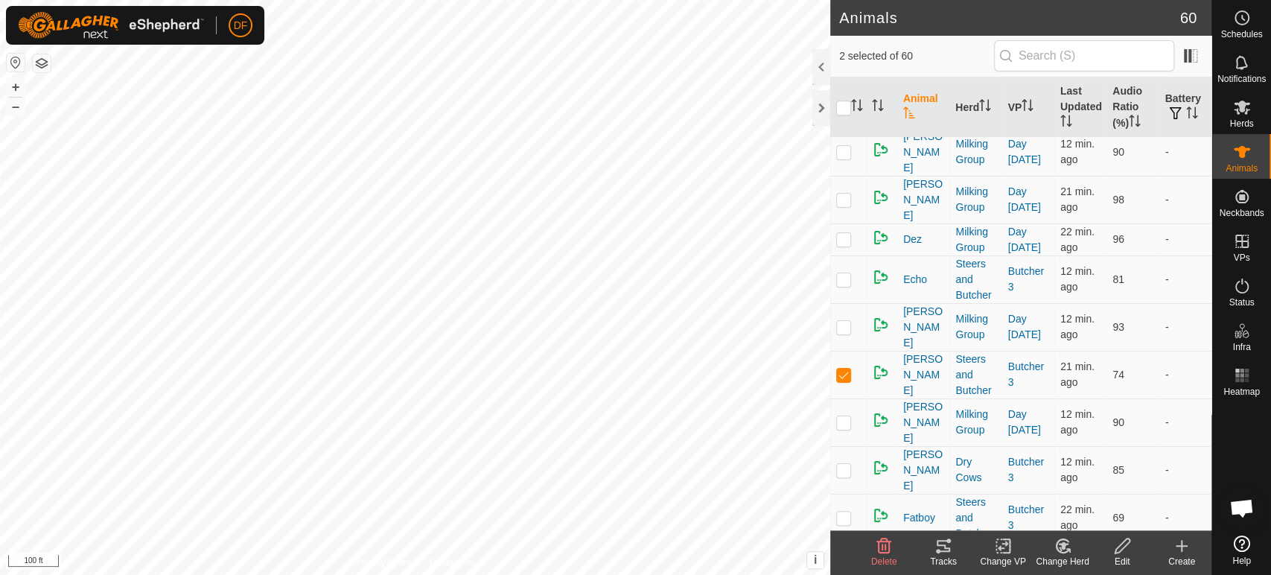
scroll to position [569, 0]
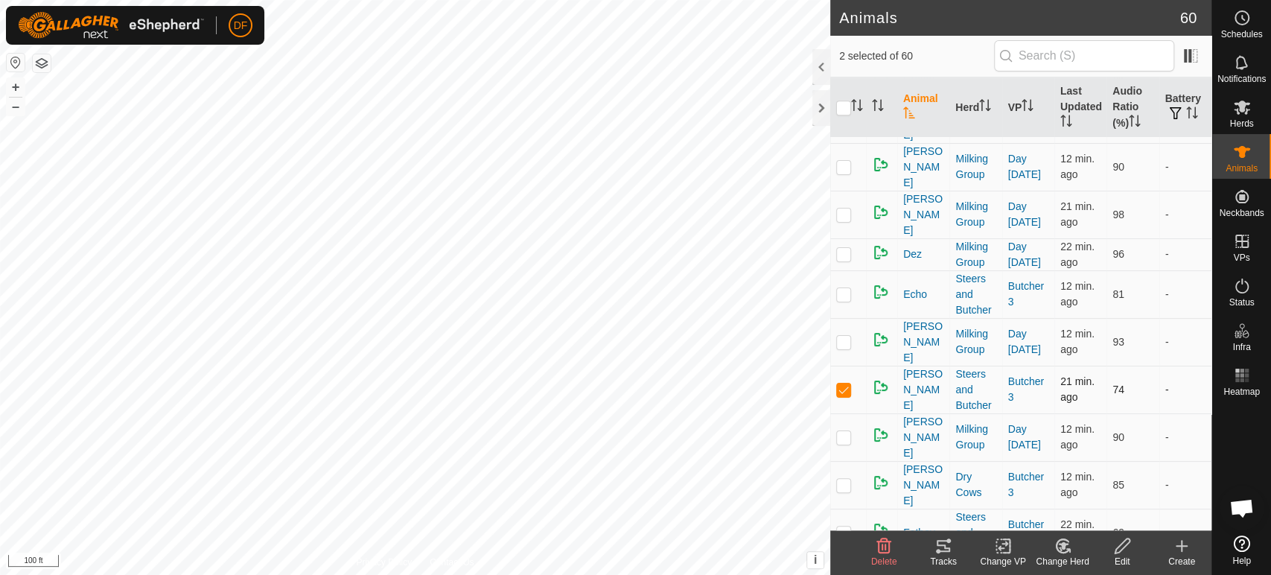
click at [844, 383] on p-checkbox at bounding box center [843, 389] width 15 height 12
checkbox input "false"
click at [942, 538] on icon at bounding box center [943, 546] width 18 height 18
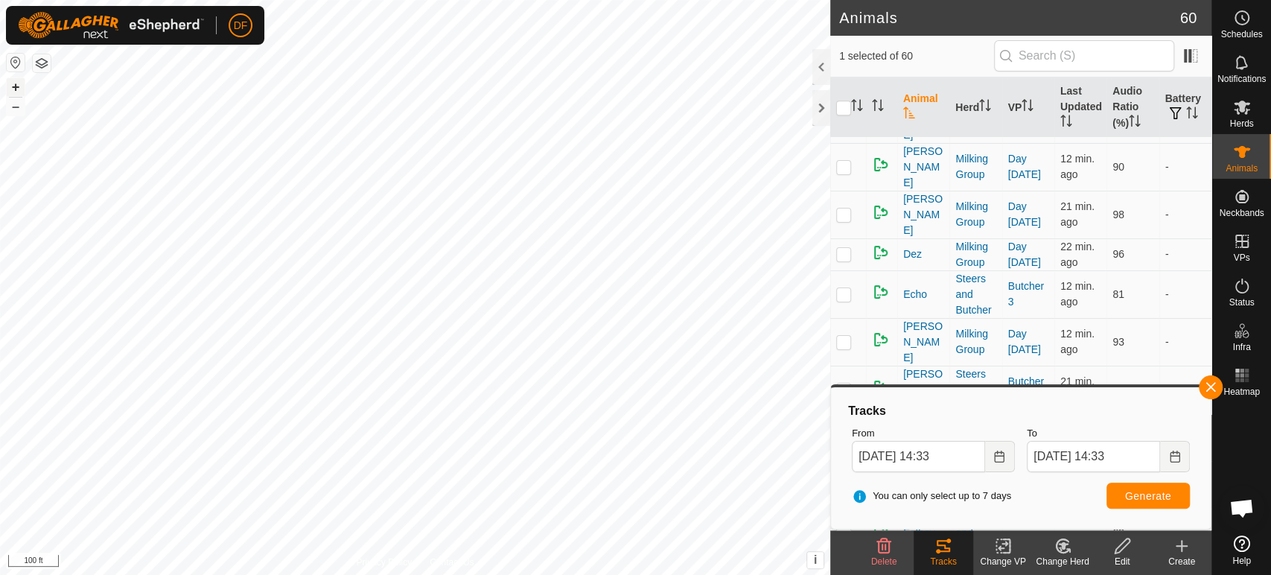
click at [14, 86] on button "+" at bounding box center [16, 87] width 18 height 18
click at [19, 88] on button "+" at bounding box center [16, 87] width 18 height 18
